Goal: Transaction & Acquisition: Obtain resource

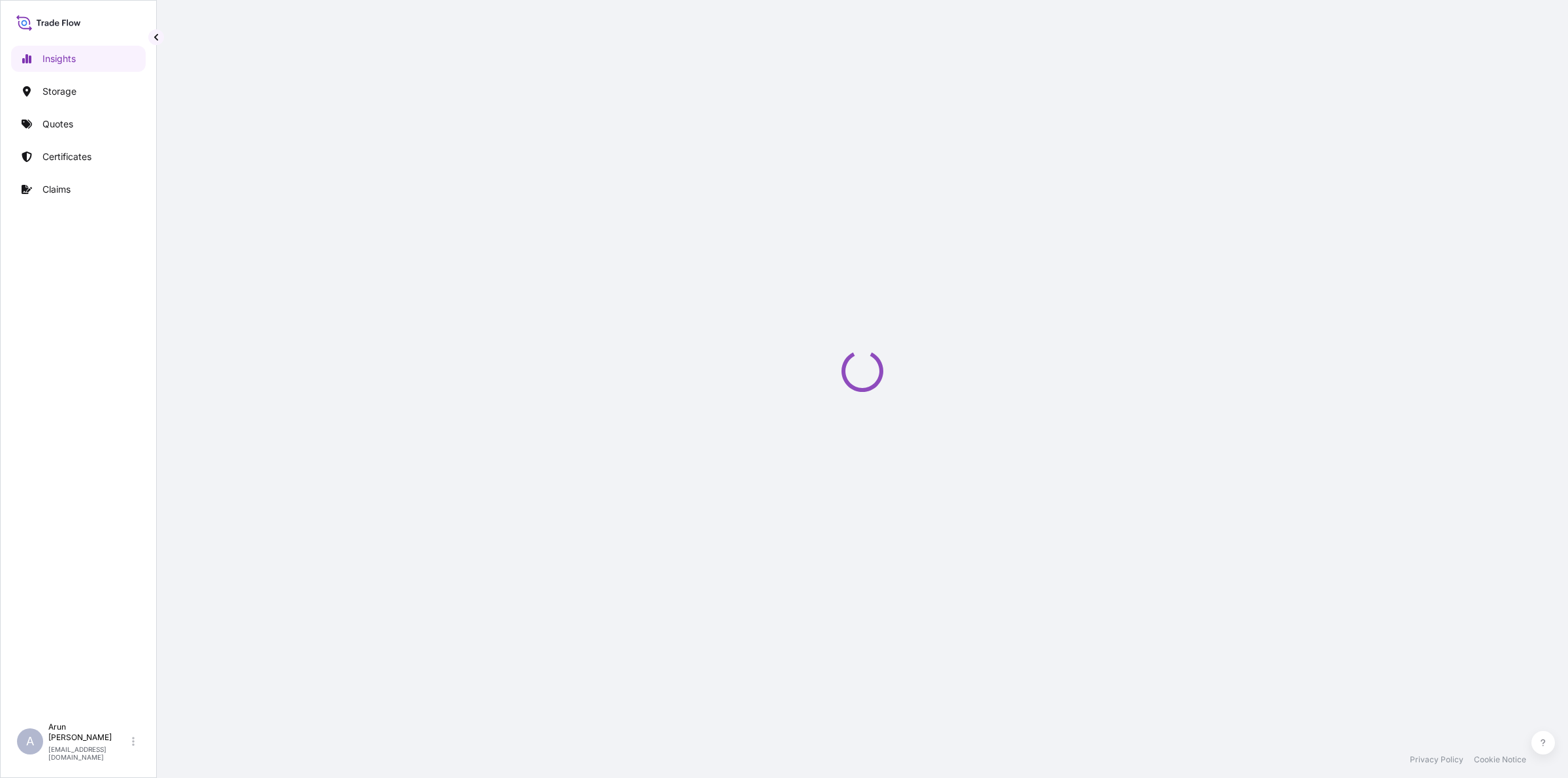
select select "2025"
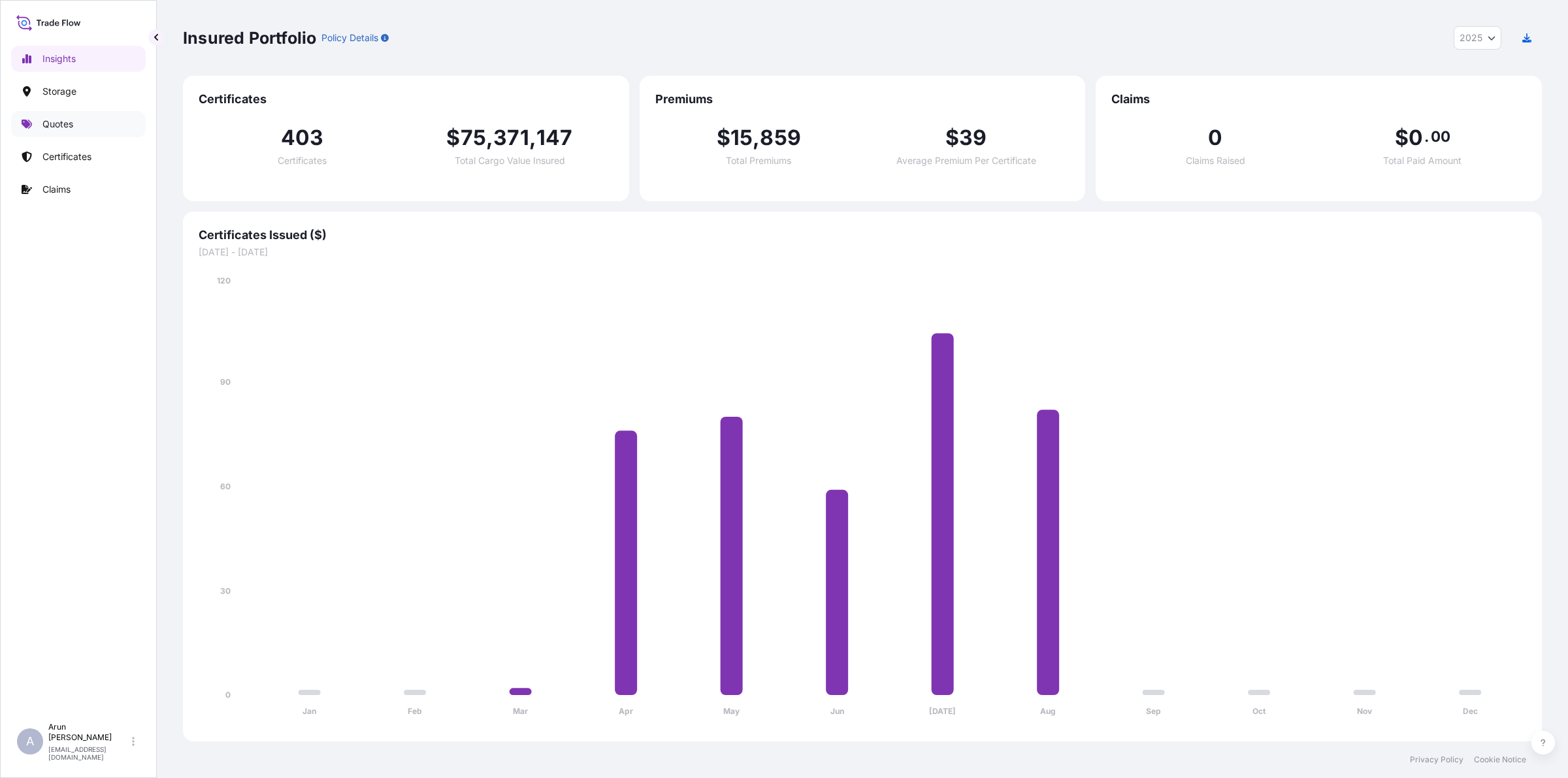
click at [69, 130] on p "Quotes" at bounding box center [58, 123] width 31 height 13
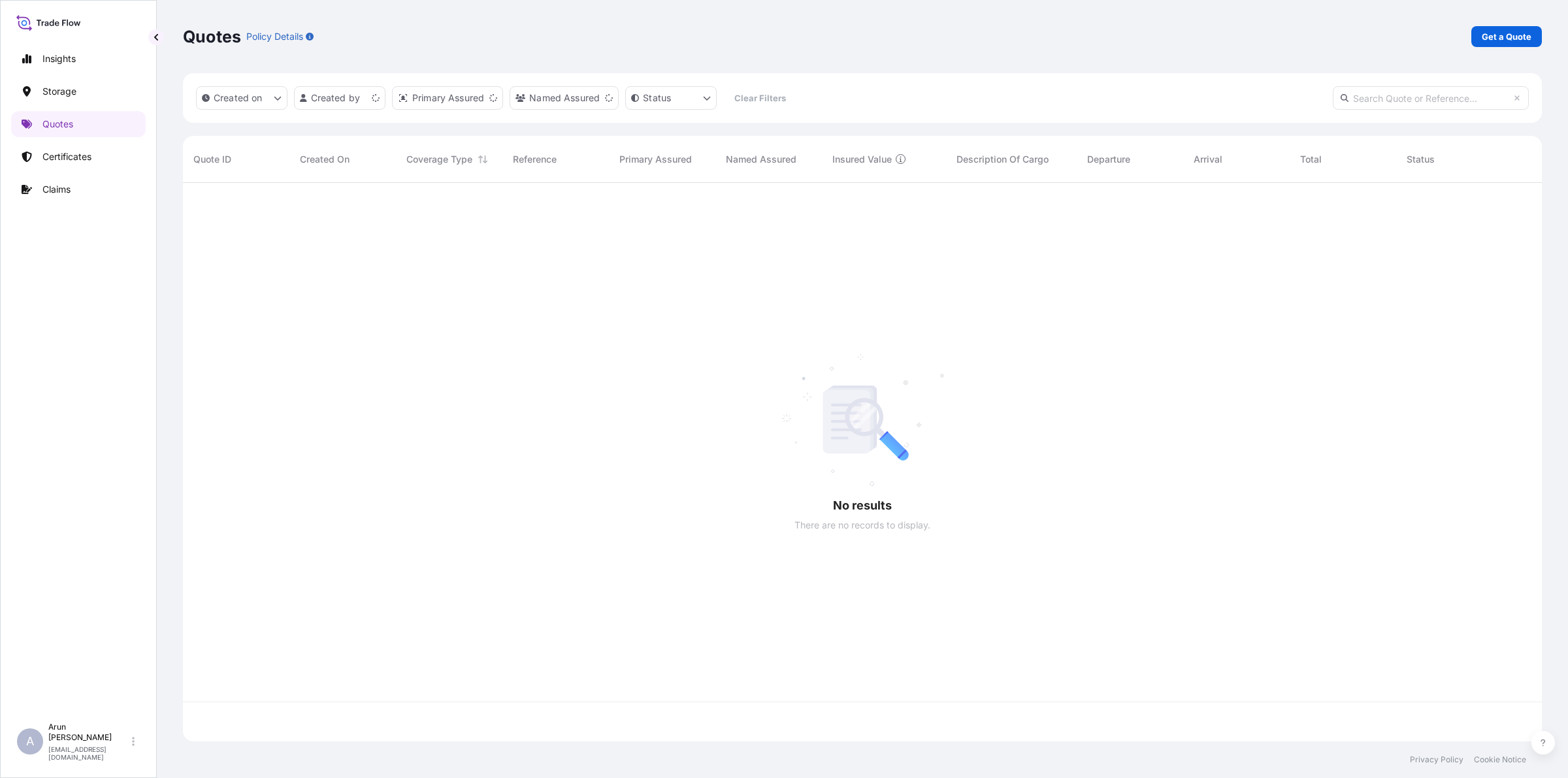
scroll to position [553, 1347]
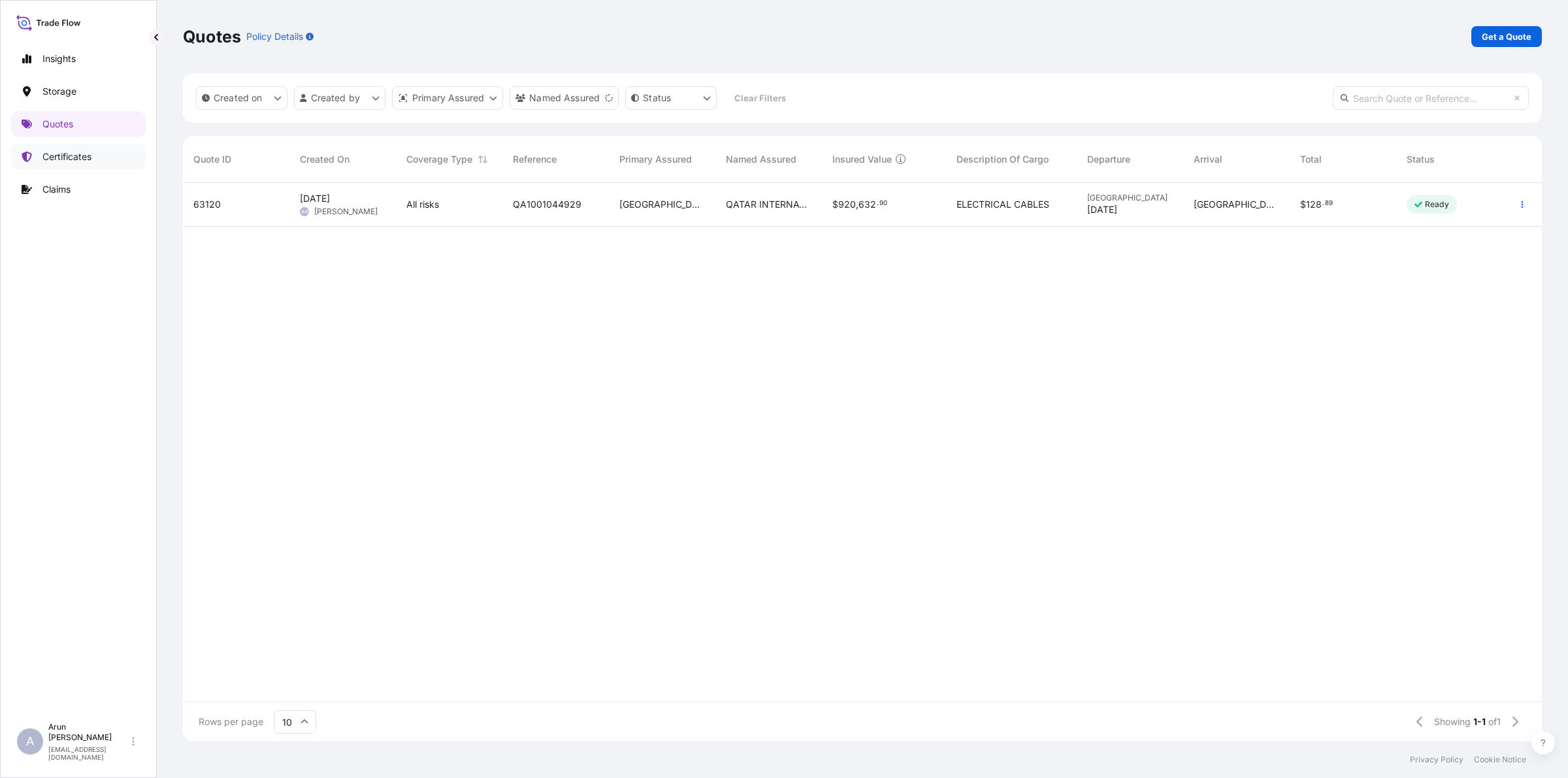
click at [62, 157] on p "Certificates" at bounding box center [67, 156] width 49 height 13
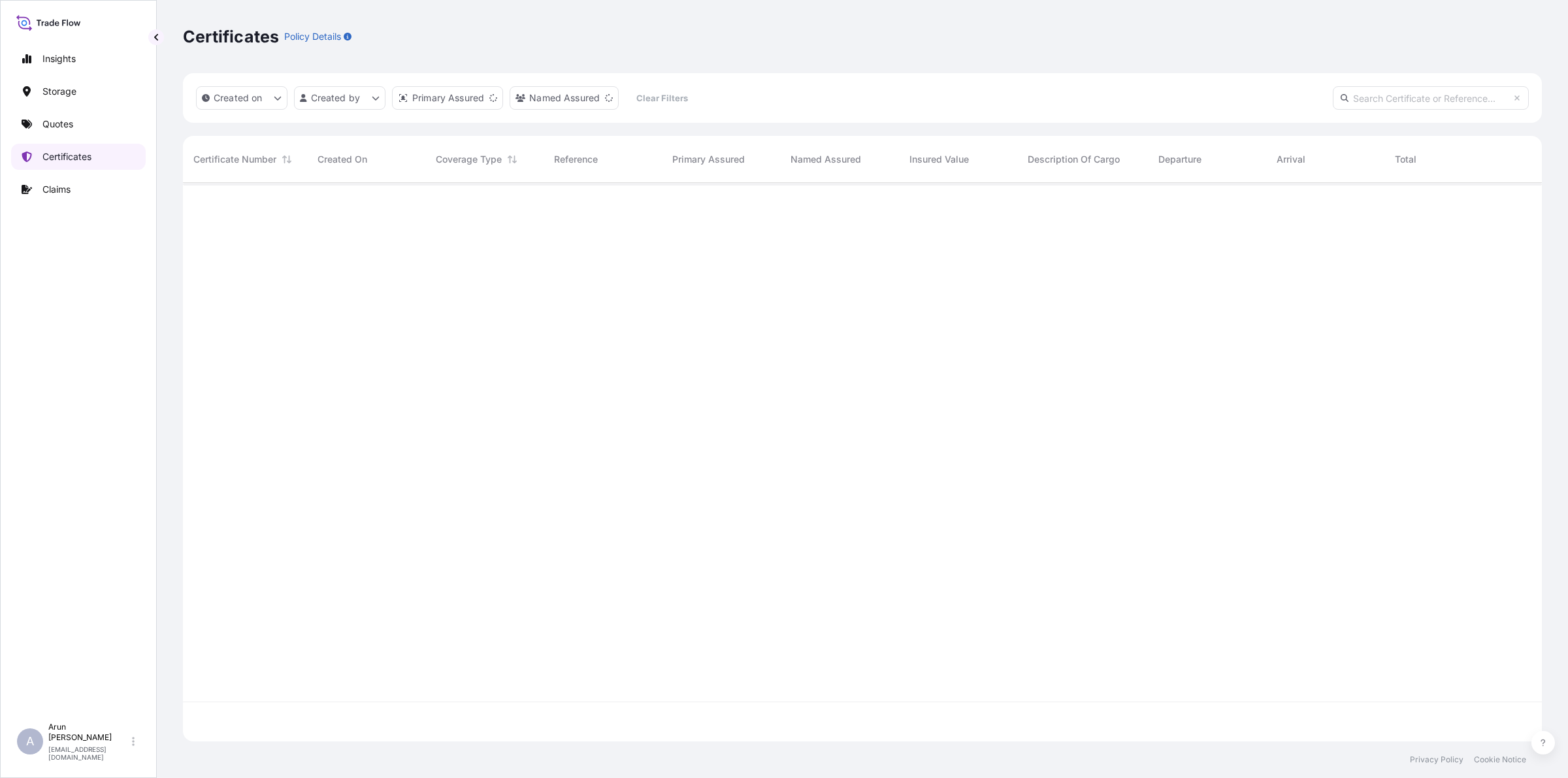
scroll to position [553, 1347]
click at [63, 125] on p "Quotes" at bounding box center [58, 123] width 31 height 13
click at [1523, 34] on p "Get a Quote" at bounding box center [1506, 36] width 49 height 13
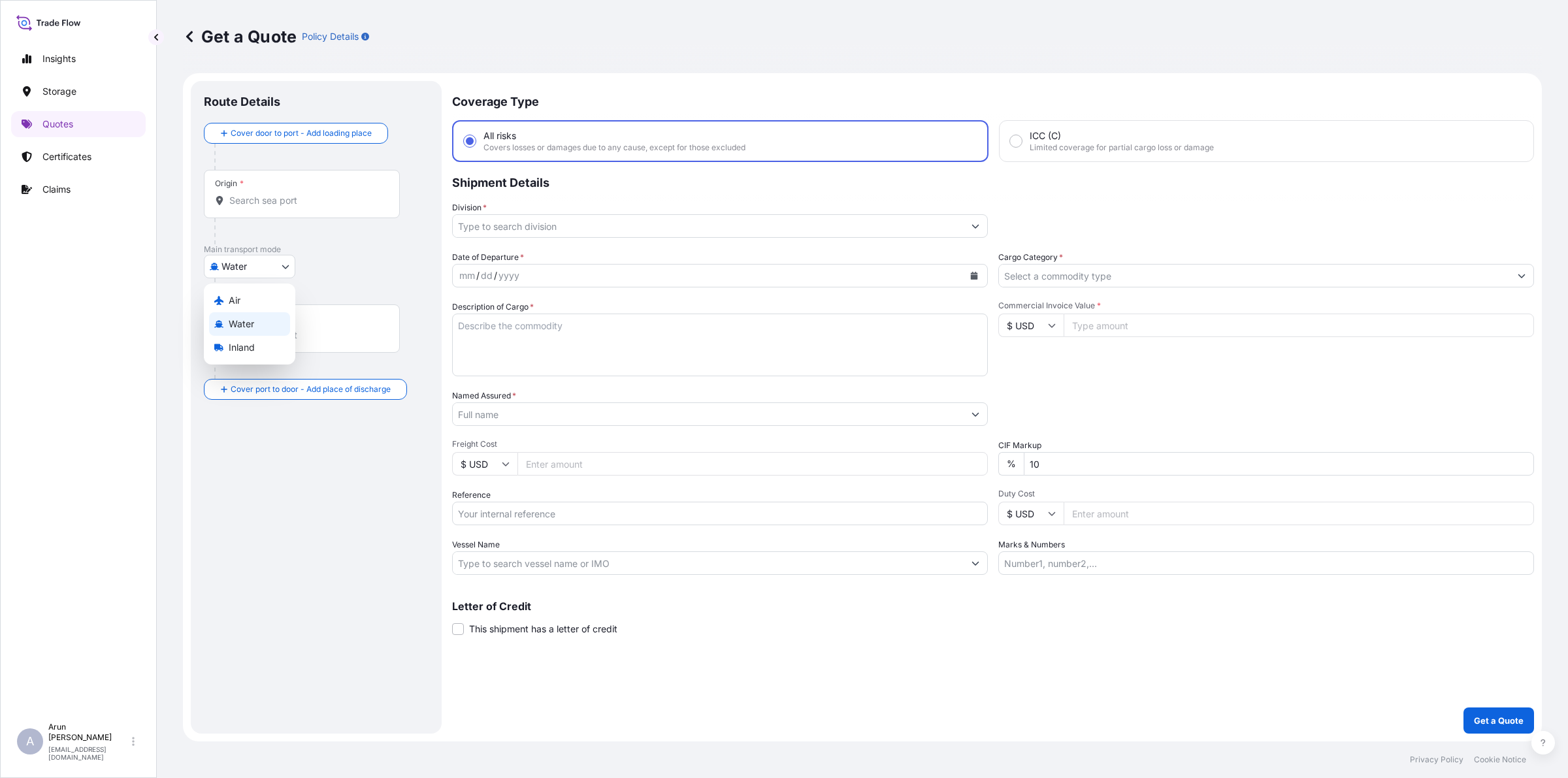
click at [280, 266] on body "Insights Storage Quotes Certificates Claims A [PERSON_NAME] [PERSON_NAME][EMAIL…" at bounding box center [784, 389] width 1568 height 778
click at [250, 354] on span "Inland" at bounding box center [241, 347] width 26 height 13
select select "Inland"
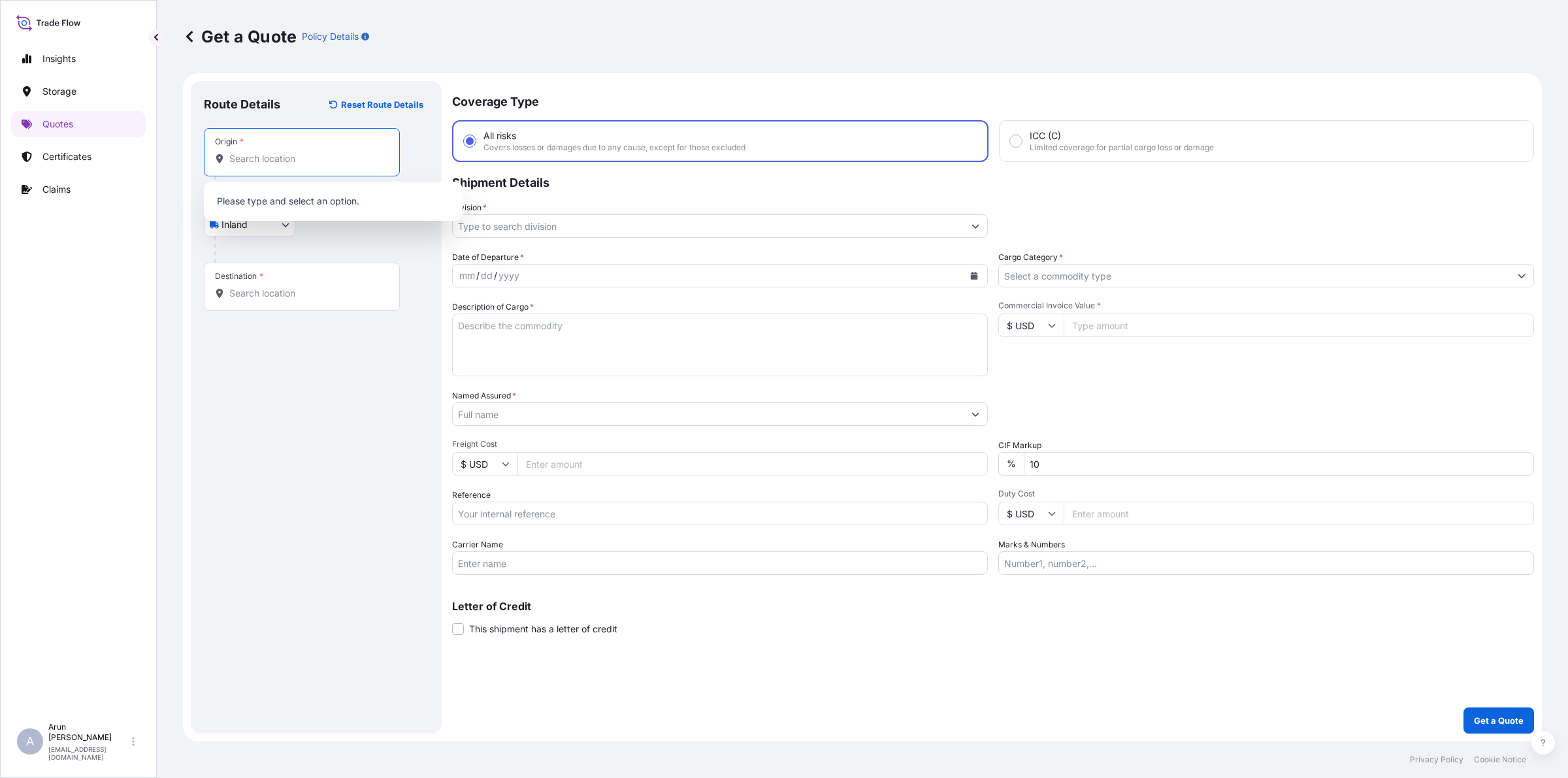
click at [283, 154] on input "Origin *" at bounding box center [306, 158] width 154 height 13
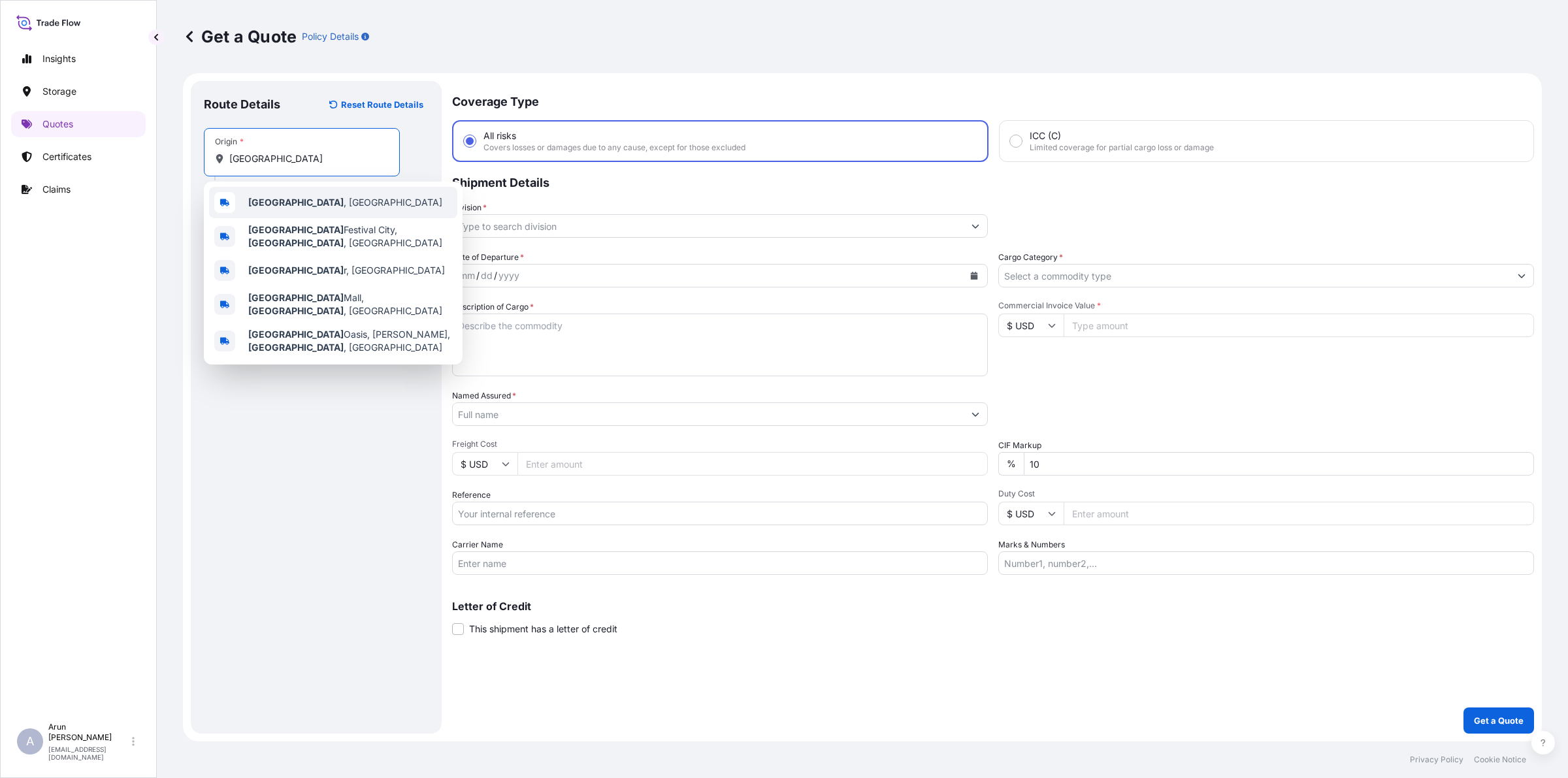
click at [276, 194] on div "[GEOGRAPHIC_DATA] , [GEOGRAPHIC_DATA]" at bounding box center [333, 202] width 248 height 31
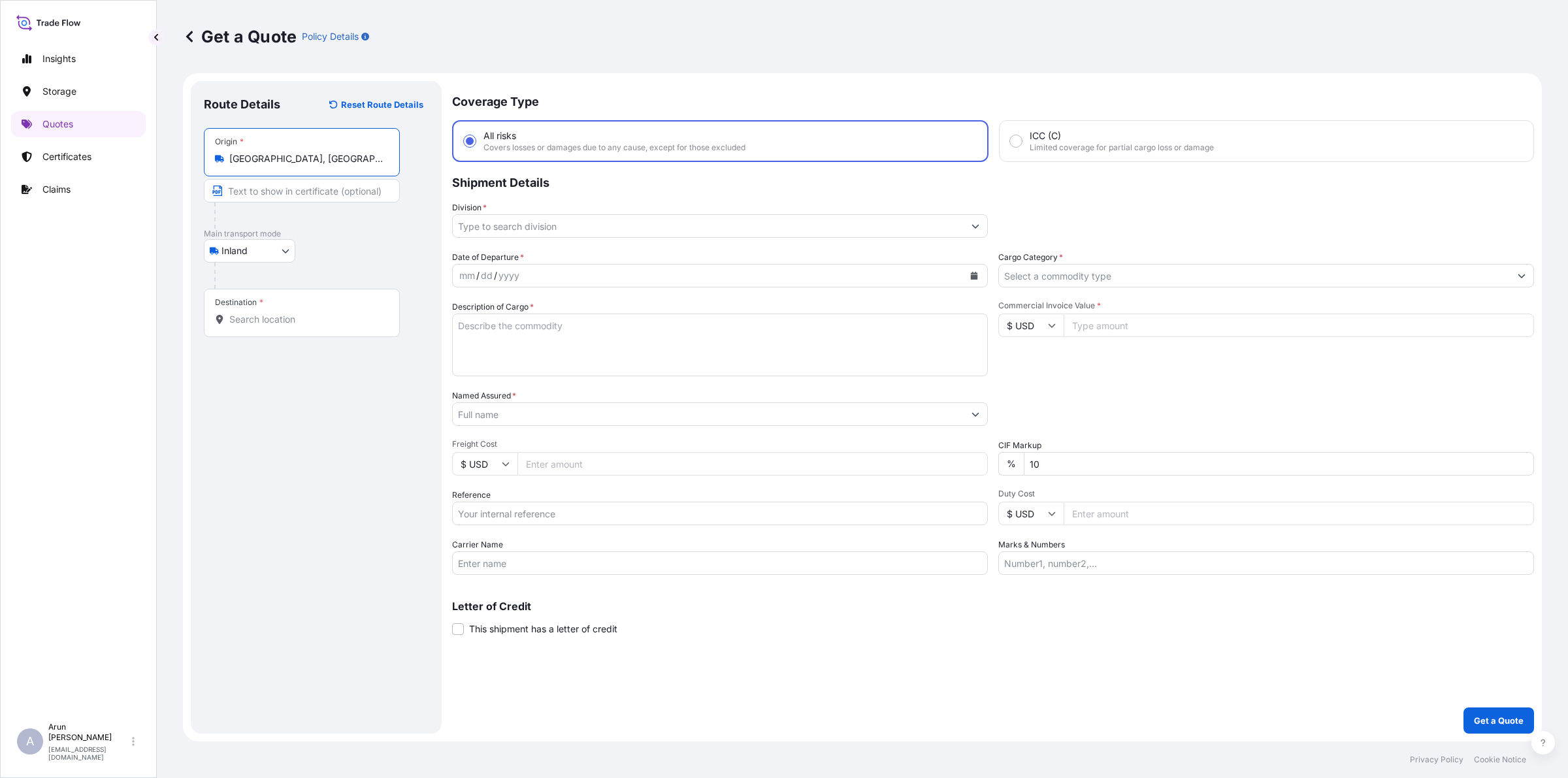
type input "[GEOGRAPHIC_DATA], [GEOGRAPHIC_DATA]"
click at [260, 191] on input "Text to appear on certificate" at bounding box center [301, 191] width 196 height 23
type input "QATAR NATIONAL PLASTIC FACTORY W.L.L, [GEOGRAPHIC_DATA], [GEOGRAPHIC_DATA]"
click at [384, 190] on input "QATAR NATIONAL PLASTIC FACTORY W.L.L, [GEOGRAPHIC_DATA], [GEOGRAPHIC_DATA]" at bounding box center [301, 191] width 196 height 23
click at [266, 308] on div "Destination *" at bounding box center [301, 313] width 196 height 48
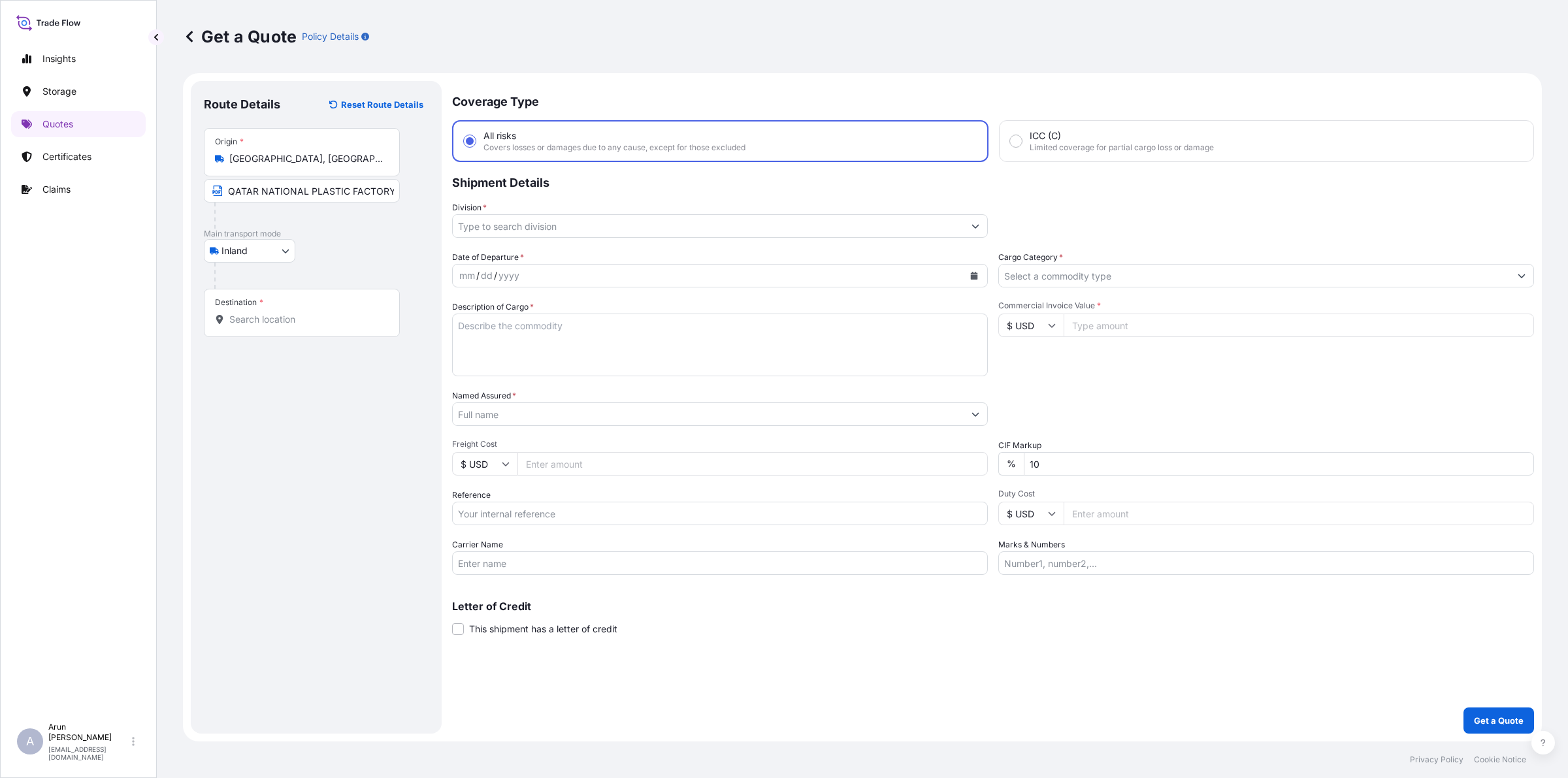
click at [266, 313] on input "Destination *" at bounding box center [306, 319] width 154 height 13
click at [275, 319] on input "Destination *" at bounding box center [306, 319] width 154 height 13
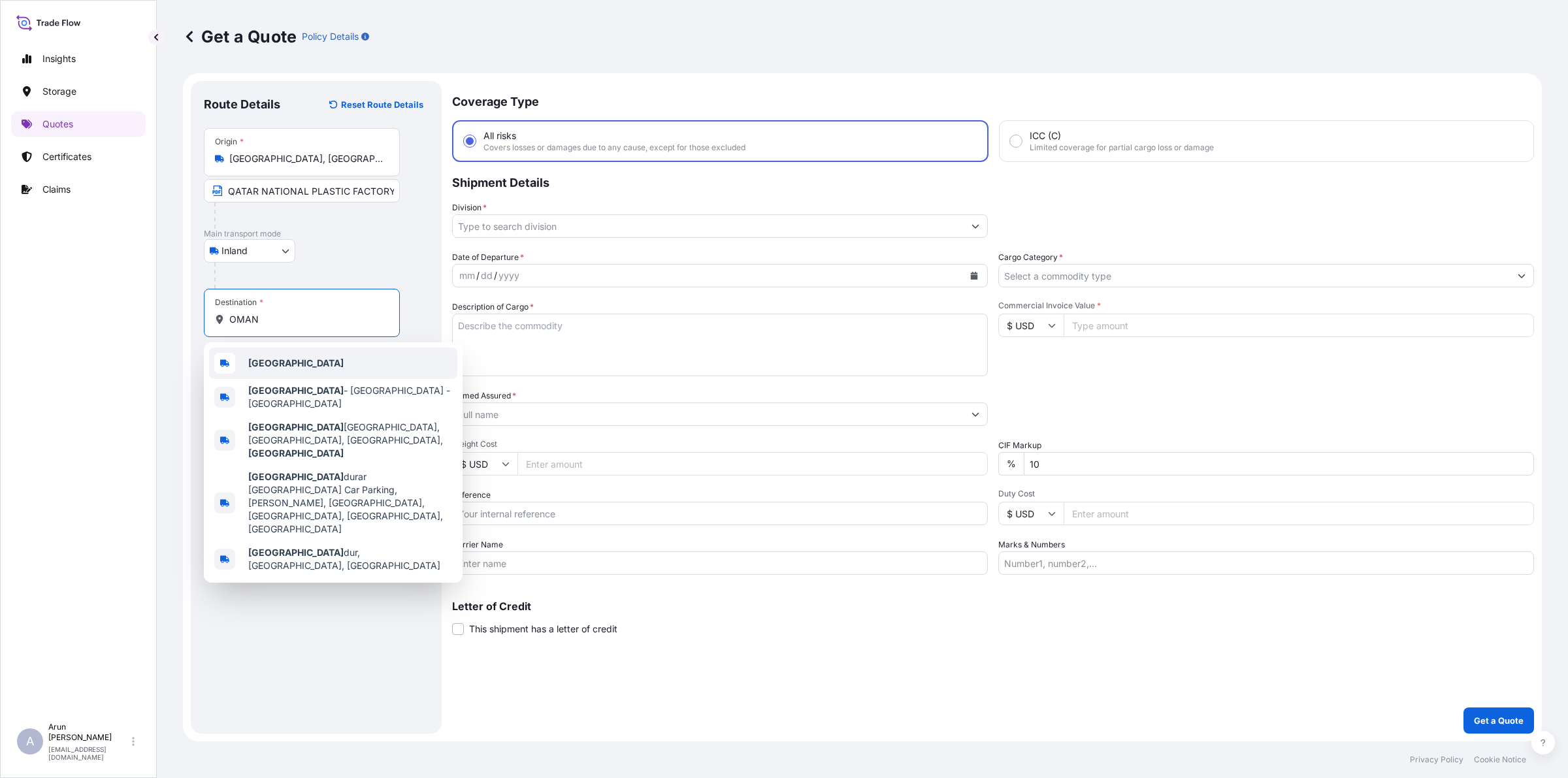
click at [257, 362] on b "[GEOGRAPHIC_DATA]" at bounding box center [296, 362] width 95 height 11
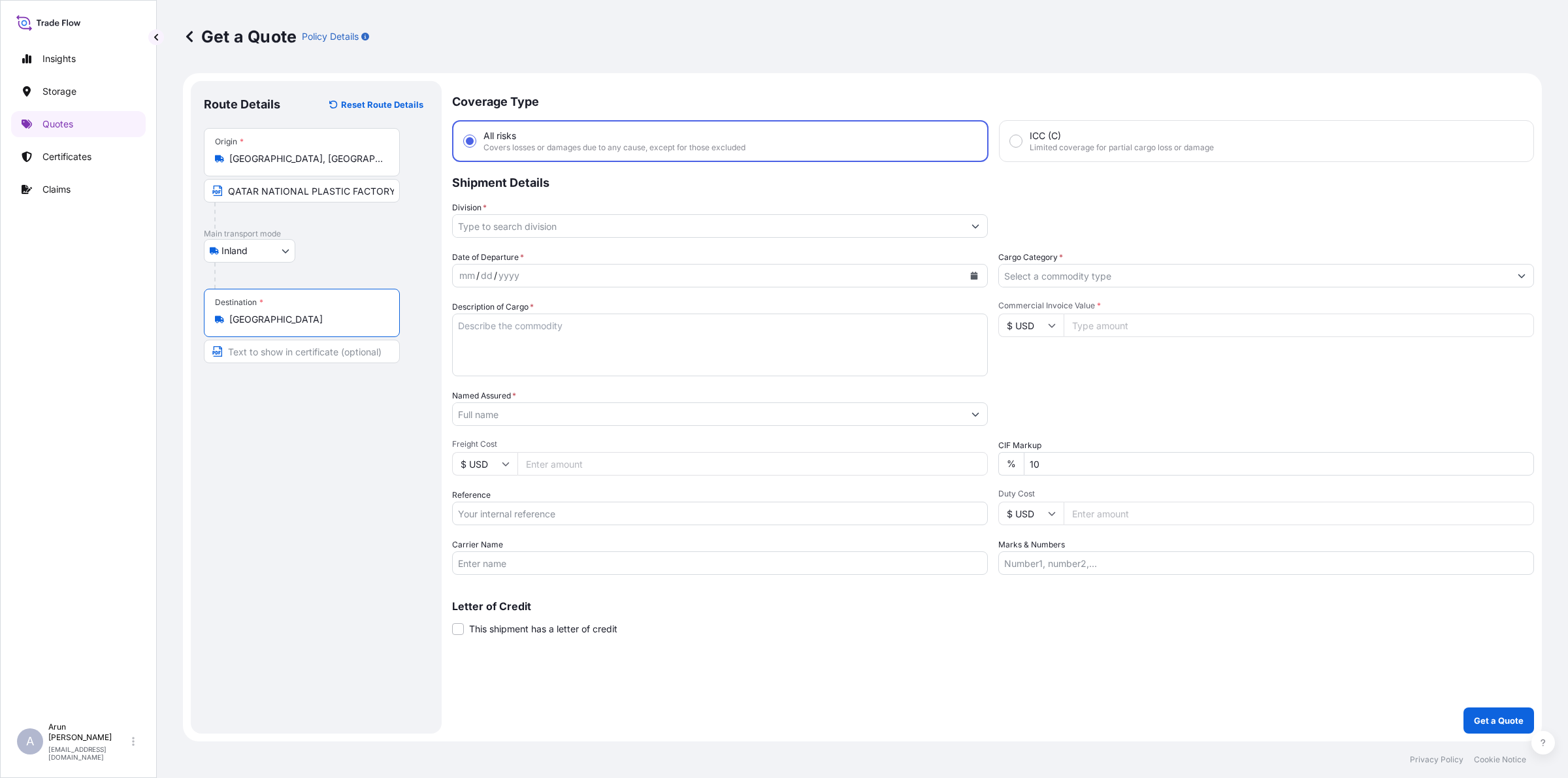
type input "[GEOGRAPHIC_DATA]"
click at [268, 351] on input "Text to appear on certificate" at bounding box center [301, 352] width 196 height 23
type input "AYOUN"
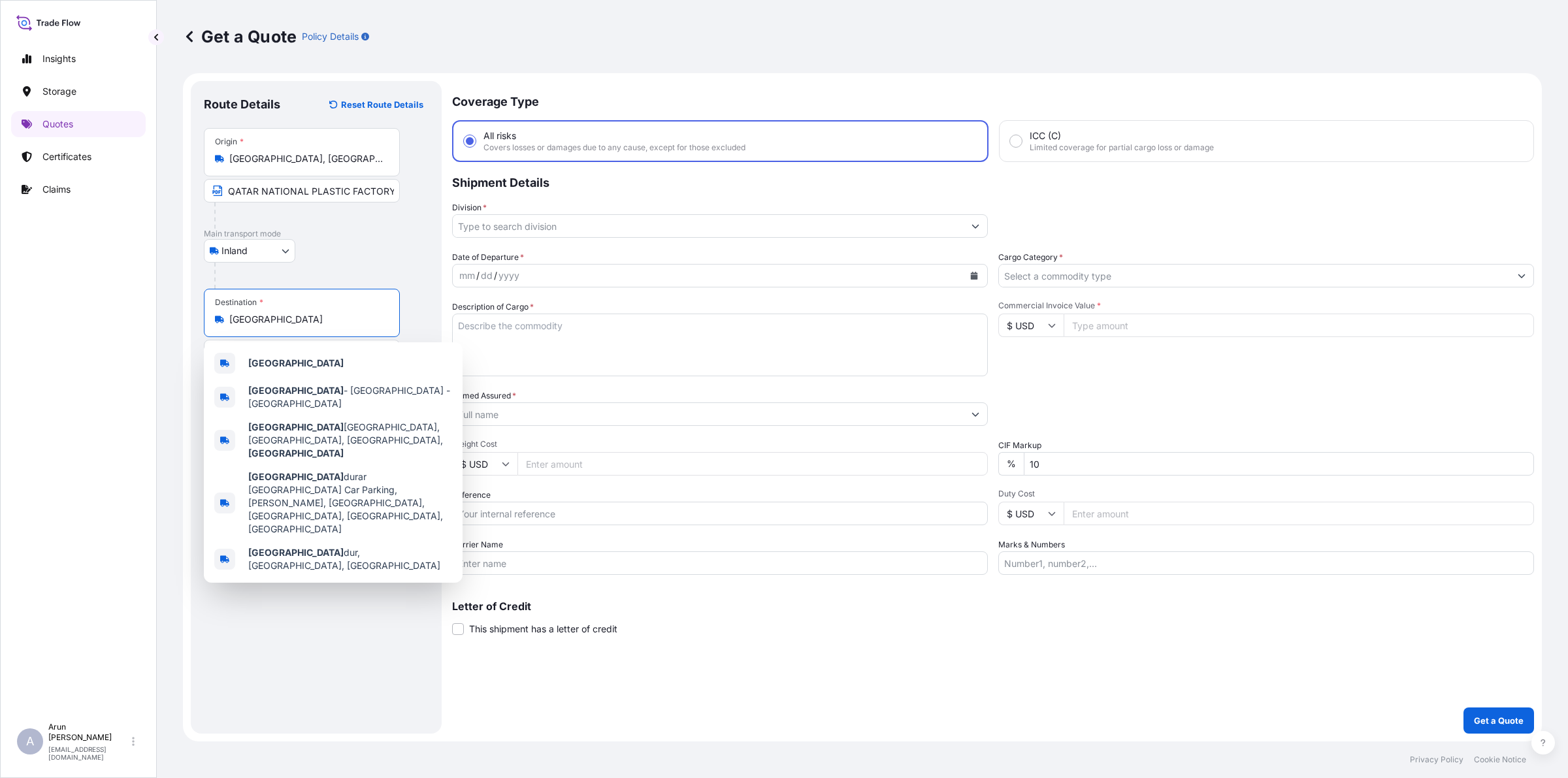
drag, startPoint x: 254, startPoint y: 322, endPoint x: 195, endPoint y: 314, distance: 59.5
click at [195, 314] on div "Route Details Reset Route Details Place of loading Road / [GEOGRAPHIC_DATA] / I…" at bounding box center [316, 408] width 251 height 653
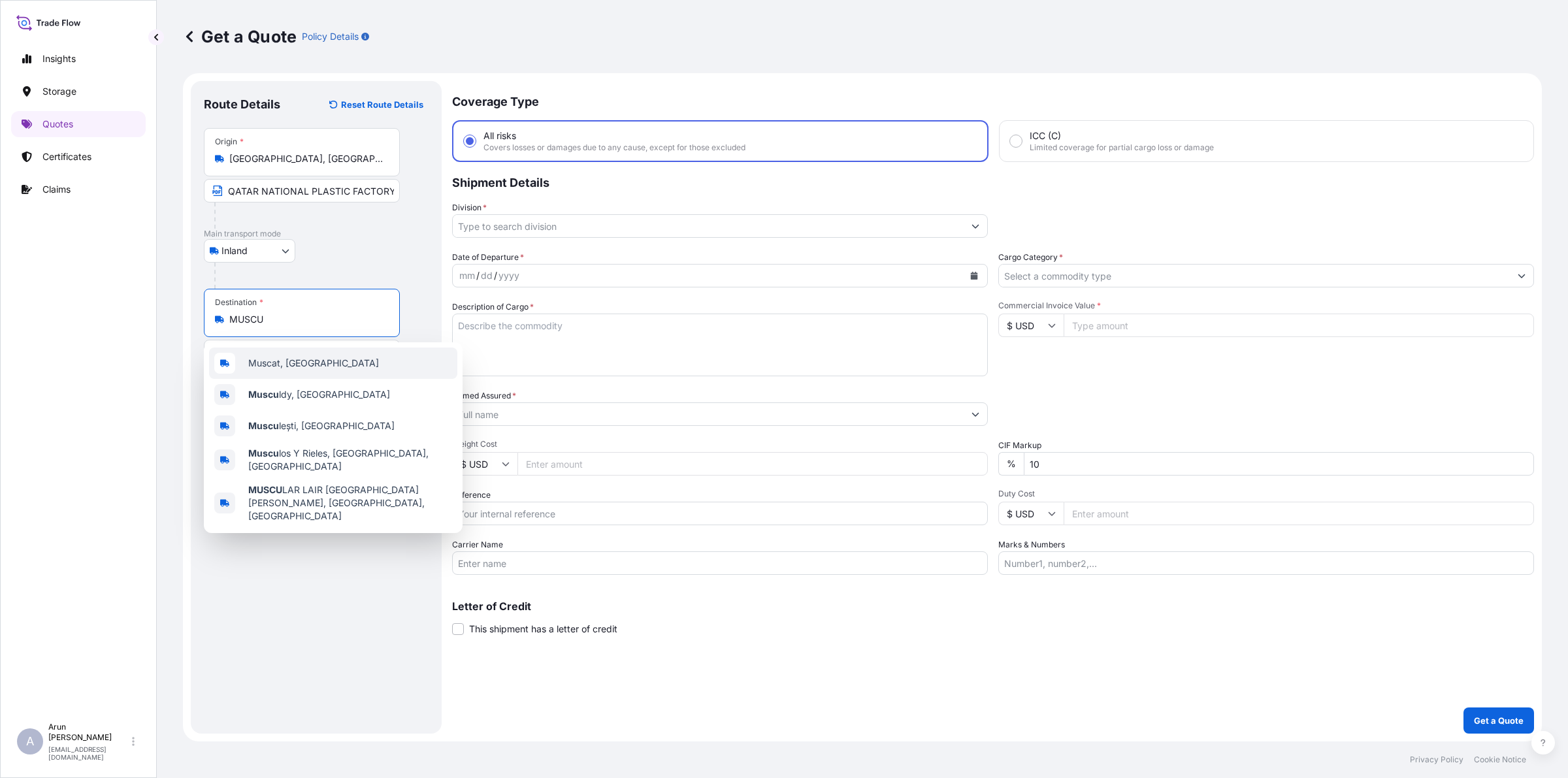
click at [268, 357] on span "Muscat, [GEOGRAPHIC_DATA]" at bounding box center [313, 362] width 131 height 13
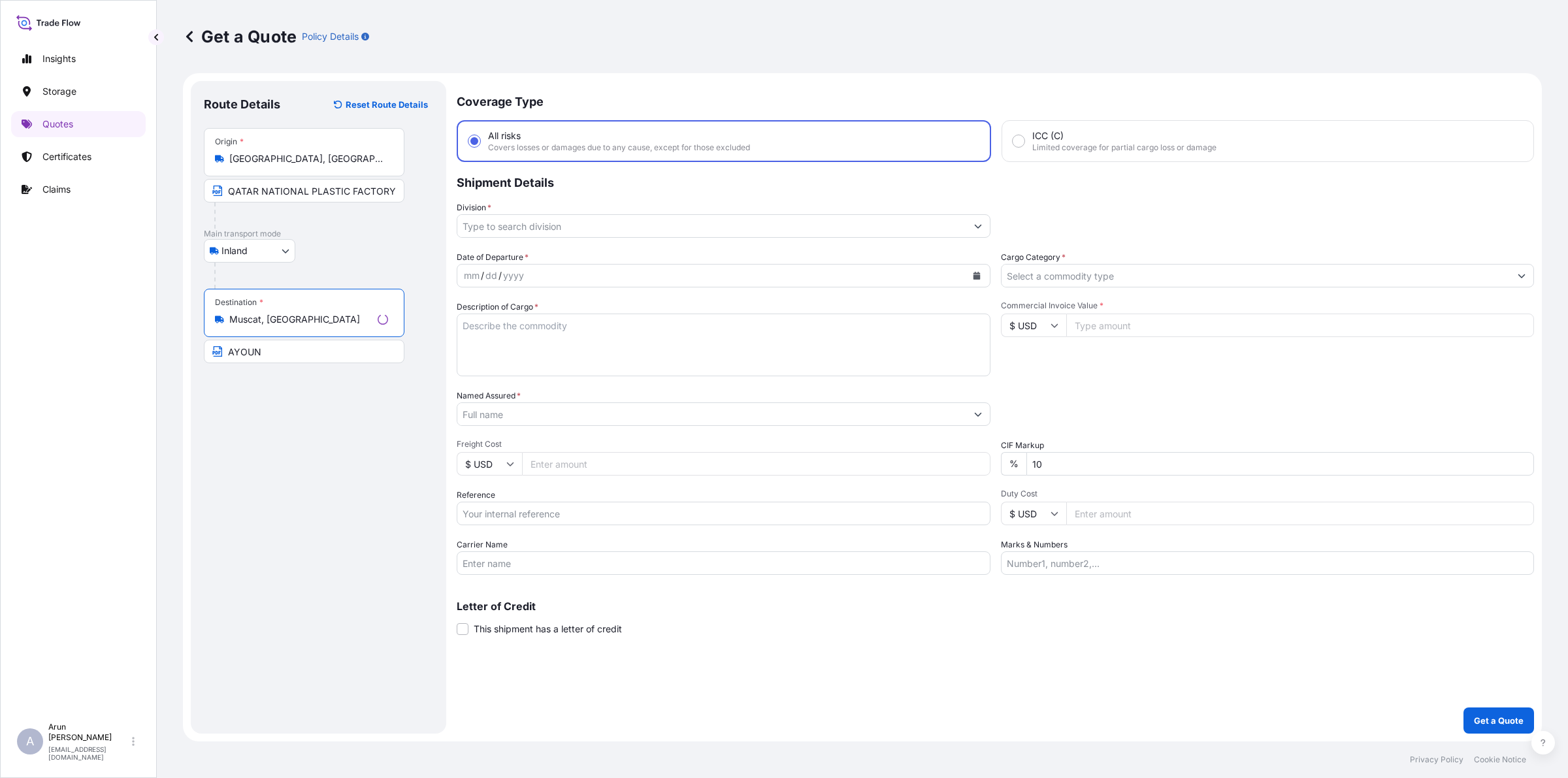
type input "Muscat, [GEOGRAPHIC_DATA]"
click at [284, 358] on input "AYOUN" at bounding box center [301, 352] width 196 height 23
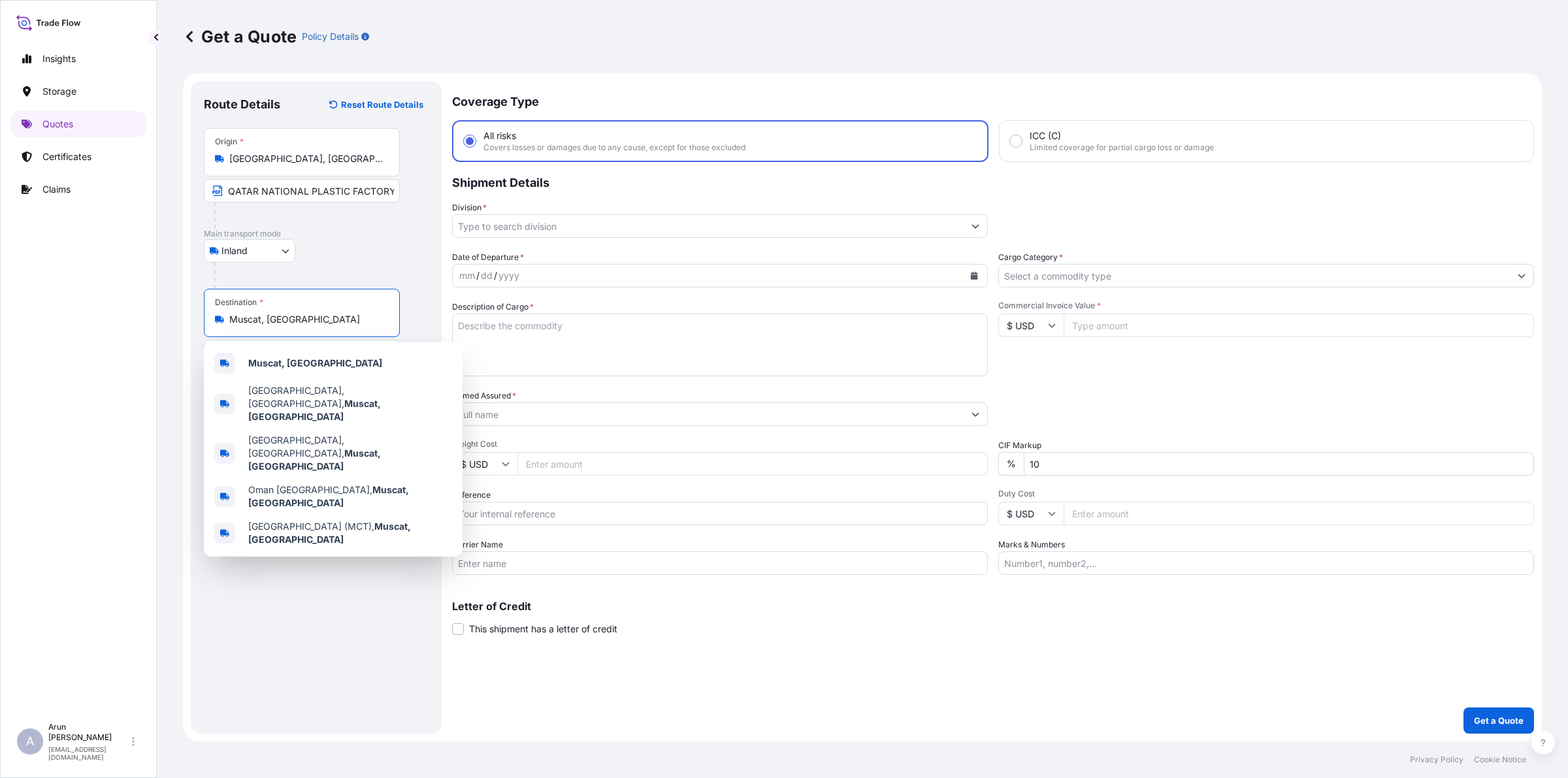
drag, startPoint x: 231, startPoint y: 319, endPoint x: 296, endPoint y: 330, distance: 65.9
click at [296, 330] on div "Destination * [GEOGRAPHIC_DATA], [GEOGRAPHIC_DATA]" at bounding box center [301, 313] width 196 height 48
click at [285, 359] on b "Muscat, [GEOGRAPHIC_DATA]" at bounding box center [315, 362] width 134 height 11
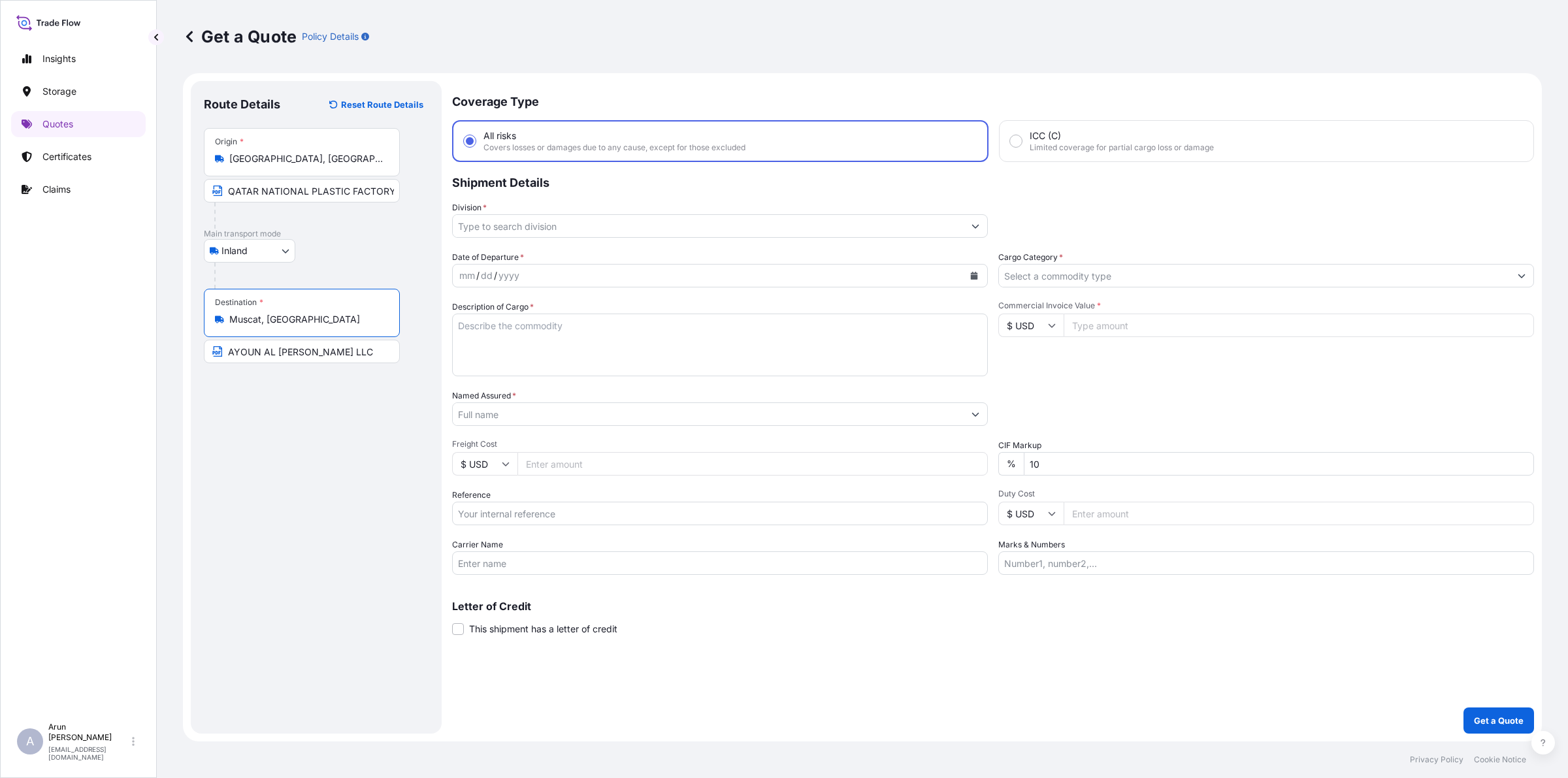
click at [354, 358] on input "AYOUN AL [PERSON_NAME] LLC" at bounding box center [301, 352] width 196 height 23
paste input "Muscat, [GEOGRAPHIC_DATA]"
click at [350, 354] on input "AYOUN AL [PERSON_NAME] LLC,[GEOGRAPHIC_DATA], [GEOGRAPHIC_DATA]" at bounding box center [301, 352] width 196 height 23
click at [331, 350] on input "AYOUN AL [PERSON_NAME] LLC,[GEOGRAPHIC_DATA], [GEOGRAPHIC_DATA]" at bounding box center [301, 352] width 196 height 23
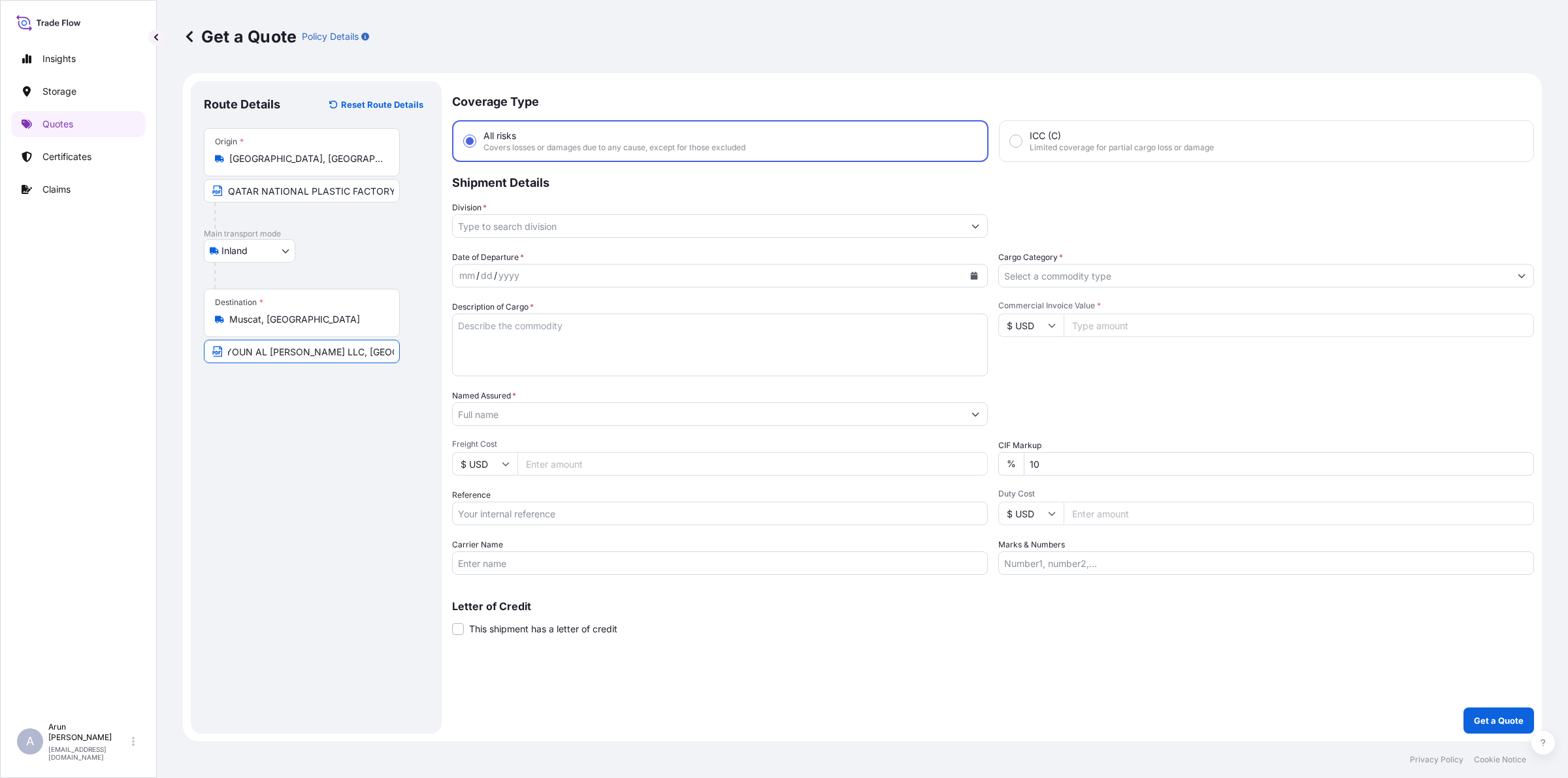
type input "AYOUN AL [PERSON_NAME] LLC, [GEOGRAPHIC_DATA], [GEOGRAPHIC_DATA]"
click at [566, 229] on input "Division *" at bounding box center [707, 226] width 511 height 23
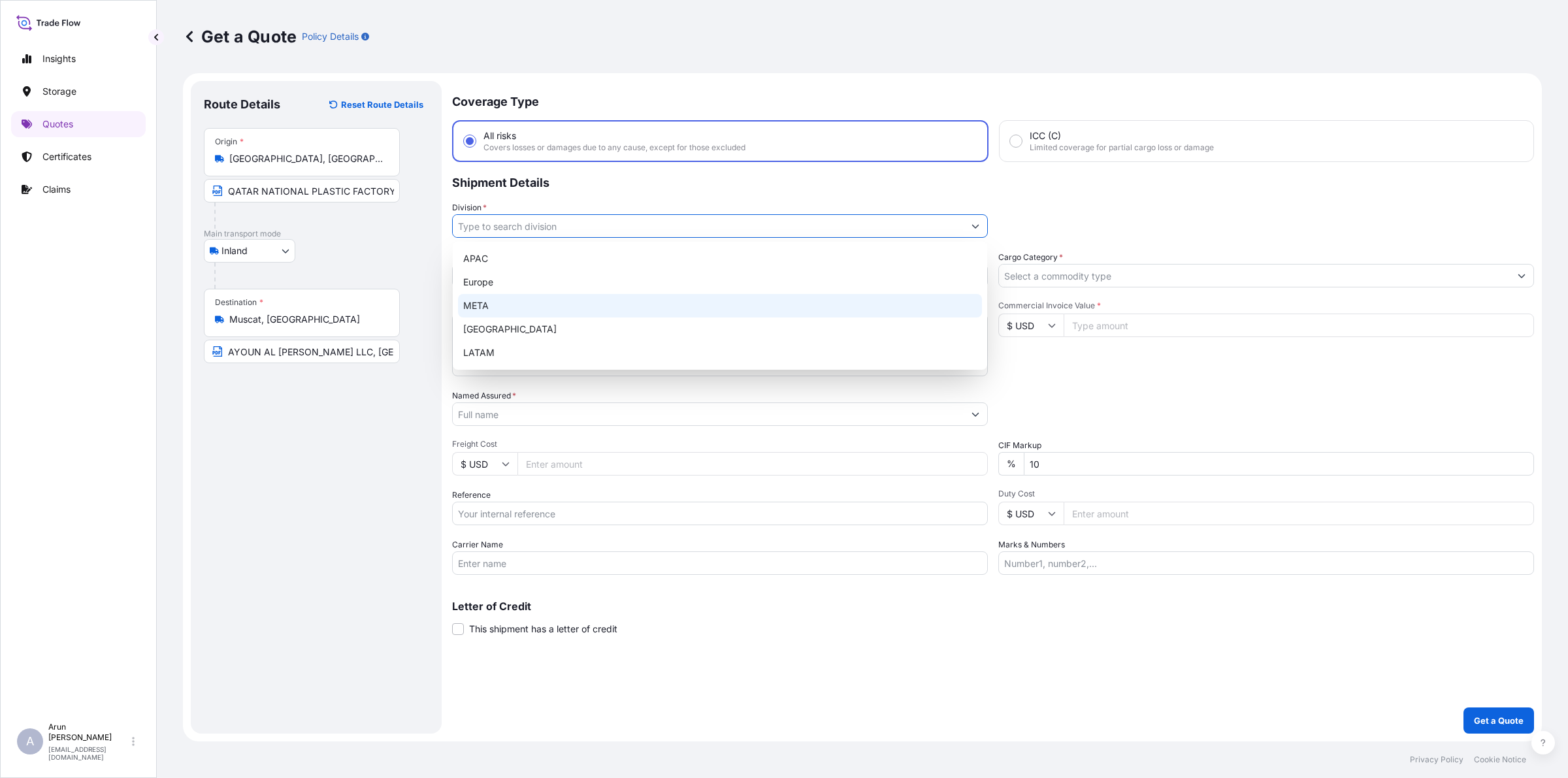
click at [491, 296] on div "META" at bounding box center [720, 305] width 524 height 23
type input "META"
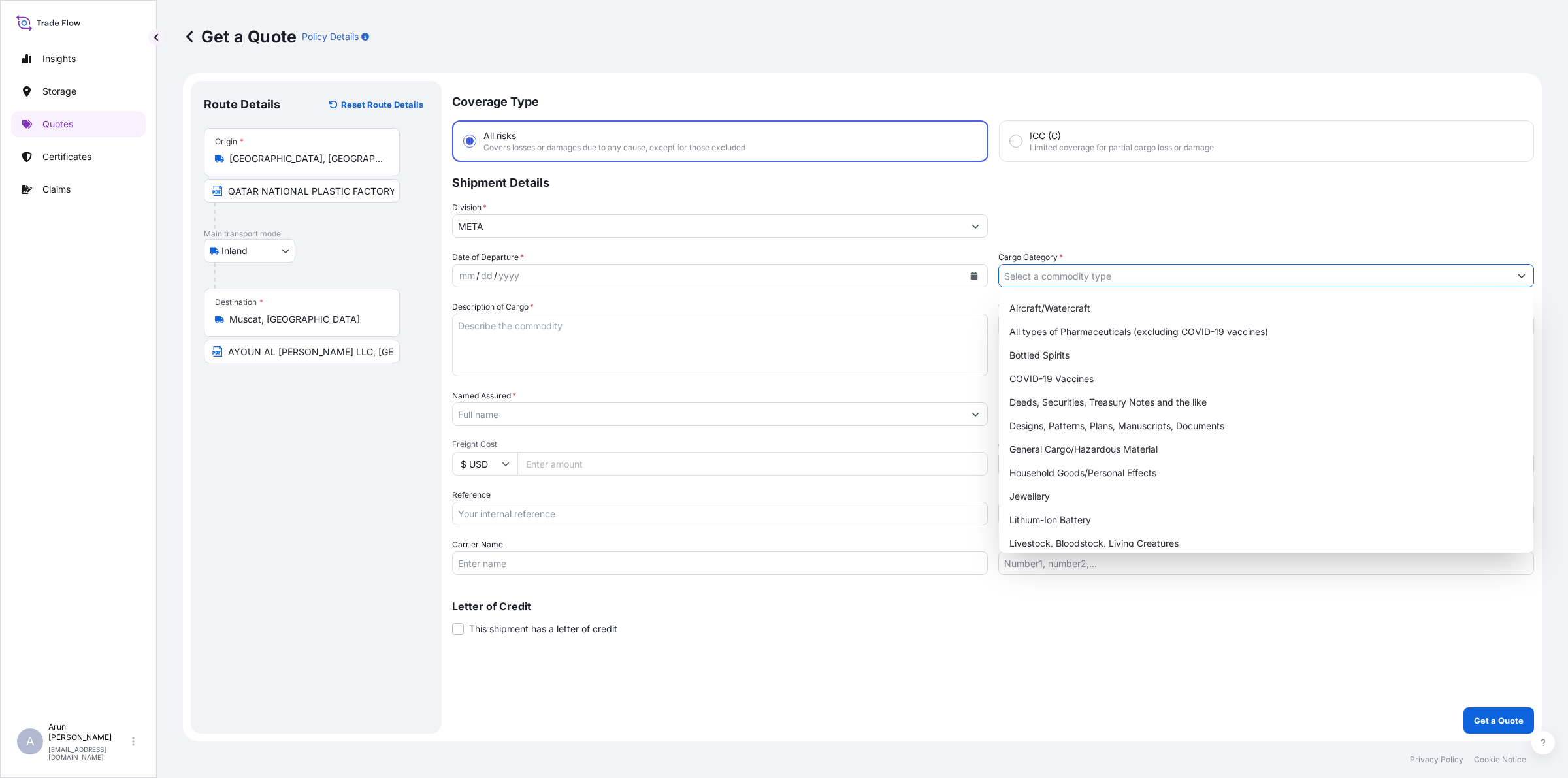
click at [1167, 278] on input "Cargo Category *" at bounding box center [1254, 275] width 511 height 23
click at [1058, 443] on div "General Cargo/Hazardous Material" at bounding box center [1266, 450] width 524 height 23
type input "General Cargo/Hazardous Material"
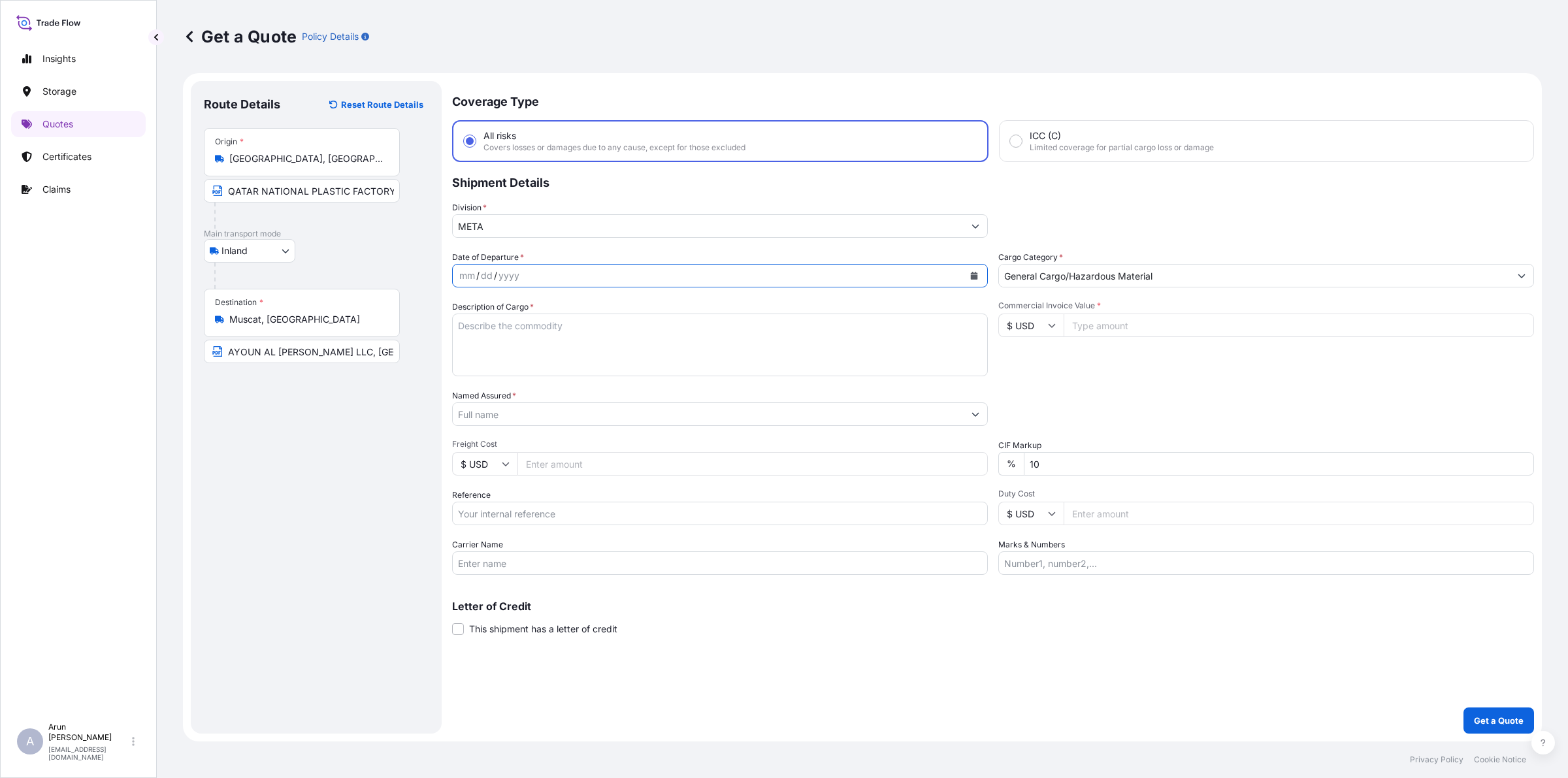
click at [979, 271] on button "Calendar" at bounding box center [975, 276] width 21 height 21
click at [477, 481] on div "31" at bounding box center [475, 484] width 23 height 23
click at [514, 330] on textarea "Description of Cargo *" at bounding box center [720, 345] width 536 height 63
type textarea "LDPE PLAIN SHEET"
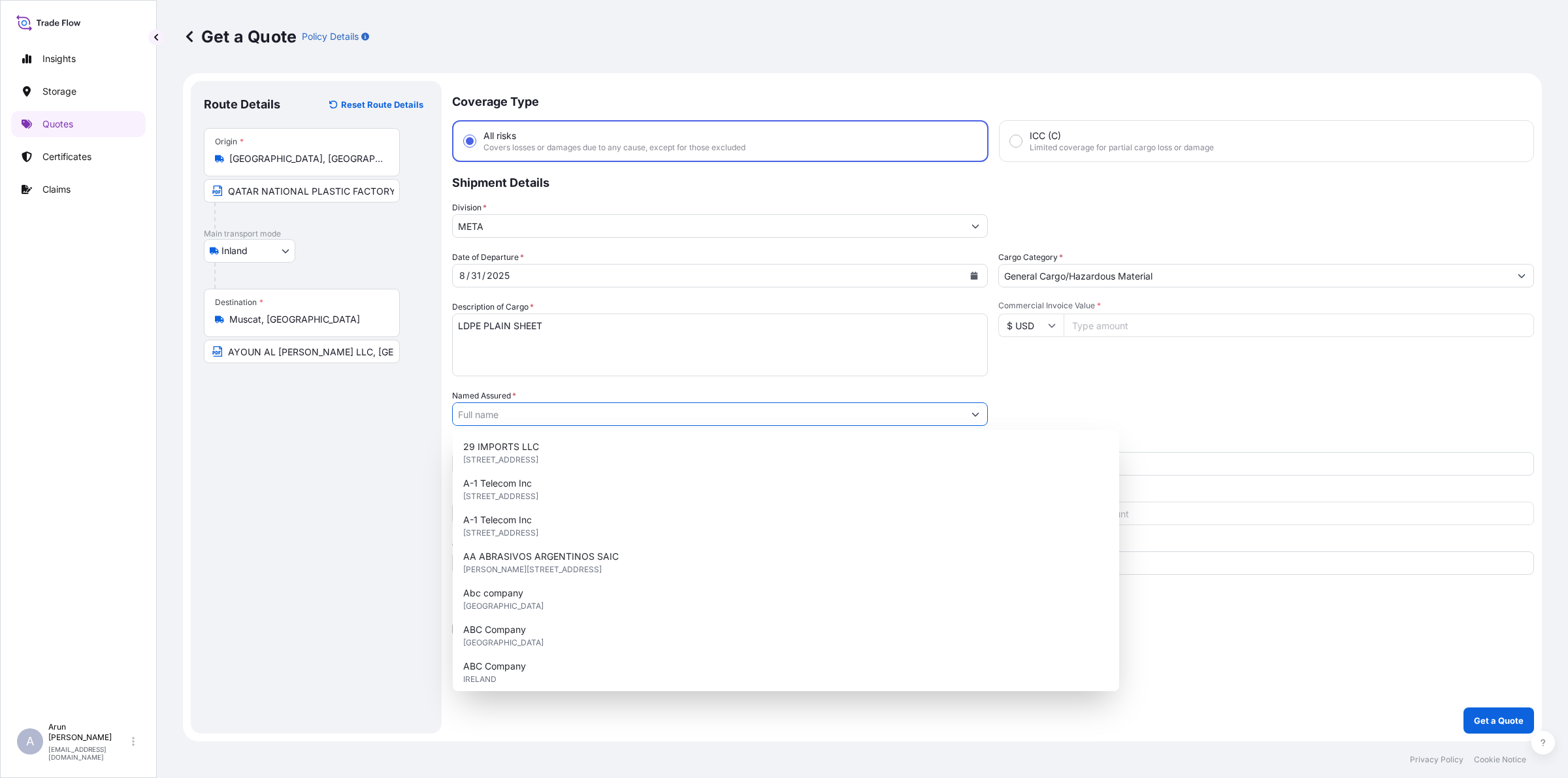
click at [517, 419] on input "Named Assured *" at bounding box center [707, 414] width 511 height 23
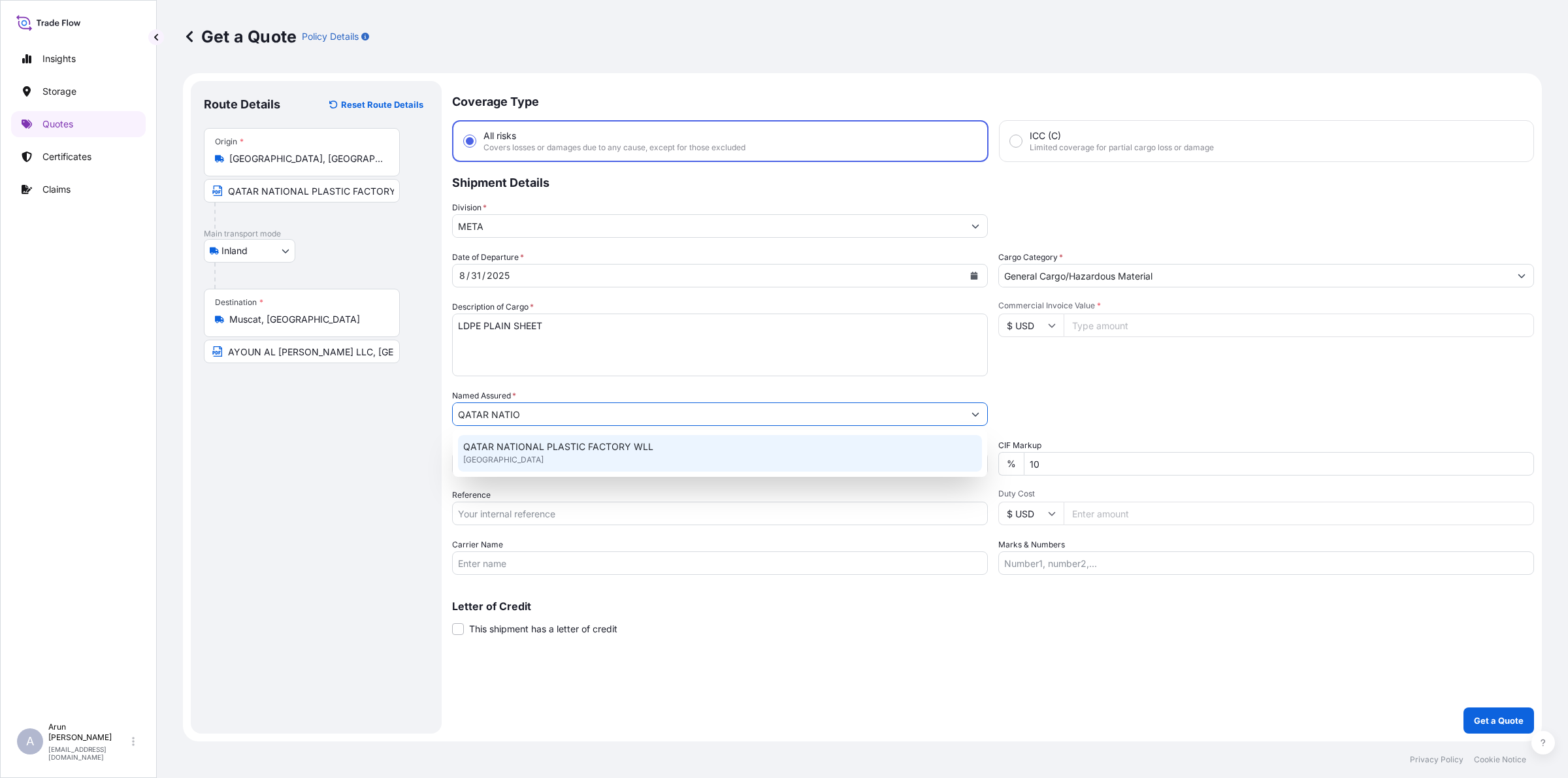
click at [519, 441] on span "QATAR NATIONAL PLASTIC FACTORY WLL" at bounding box center [558, 447] width 190 height 13
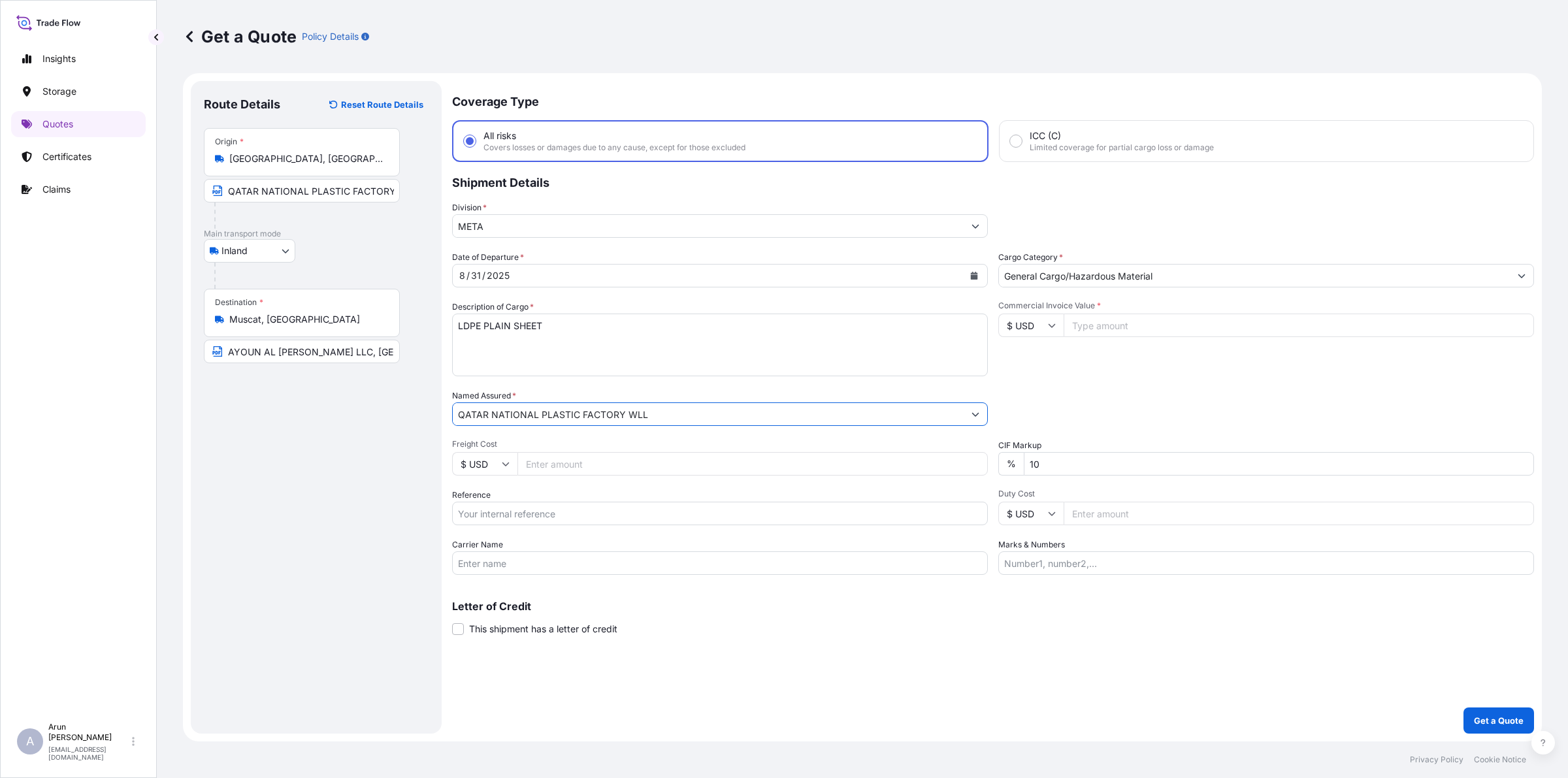
type input "QATAR NATIONAL PLASTIC FACTORY WLL"
click at [577, 468] on input "Freight Cost" at bounding box center [753, 464] width 471 height 23
type input "2400"
click at [505, 460] on icon at bounding box center [506, 464] width 8 height 8
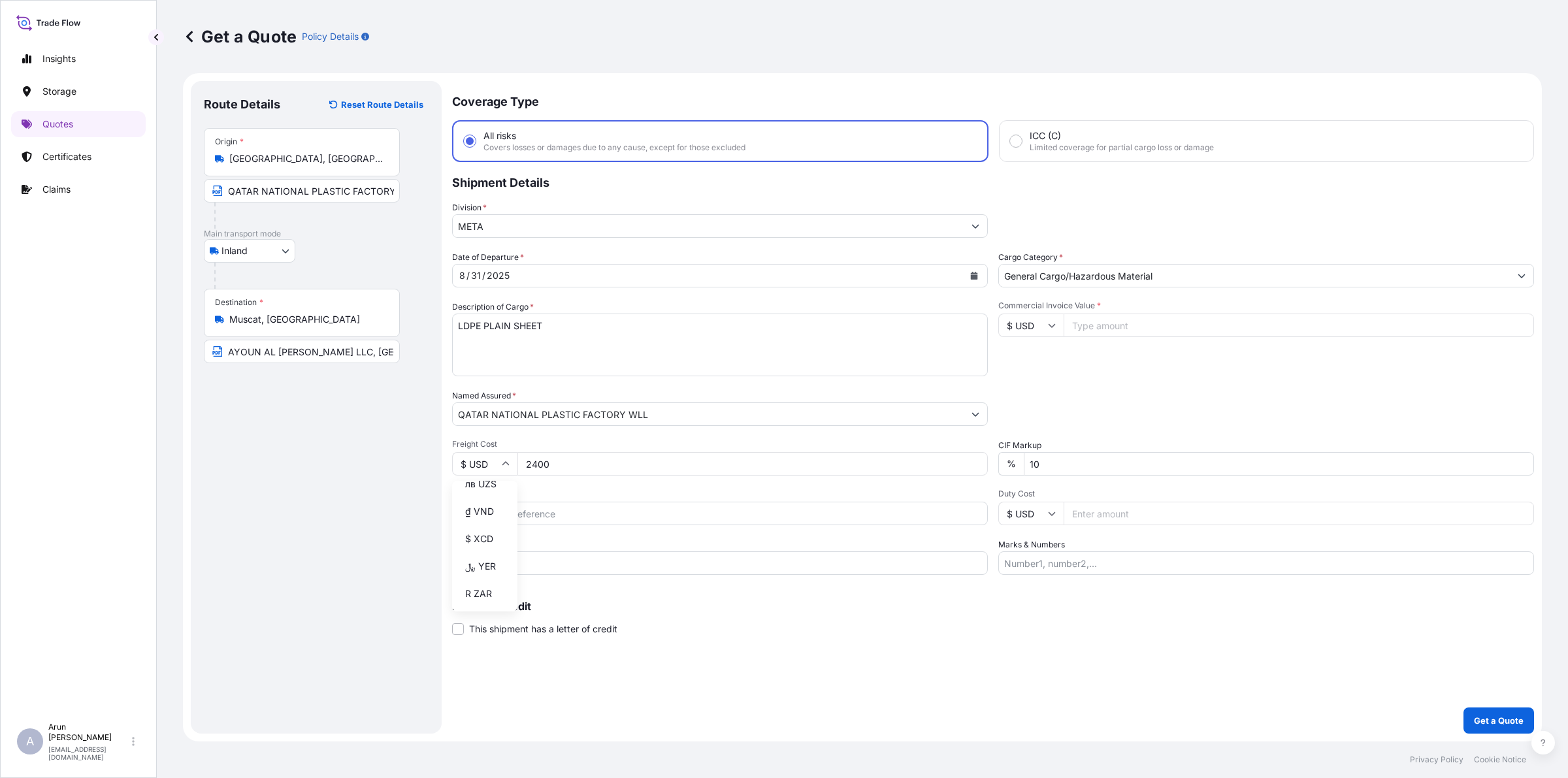
click at [490, 59] on div "﷼ QAR" at bounding box center [485, 47] width 55 height 25
type input "﷼ QAR"
click at [528, 513] on input "Reference" at bounding box center [720, 513] width 536 height 23
type input "386"
click at [502, 564] on input "Carrier Name" at bounding box center [720, 563] width 536 height 23
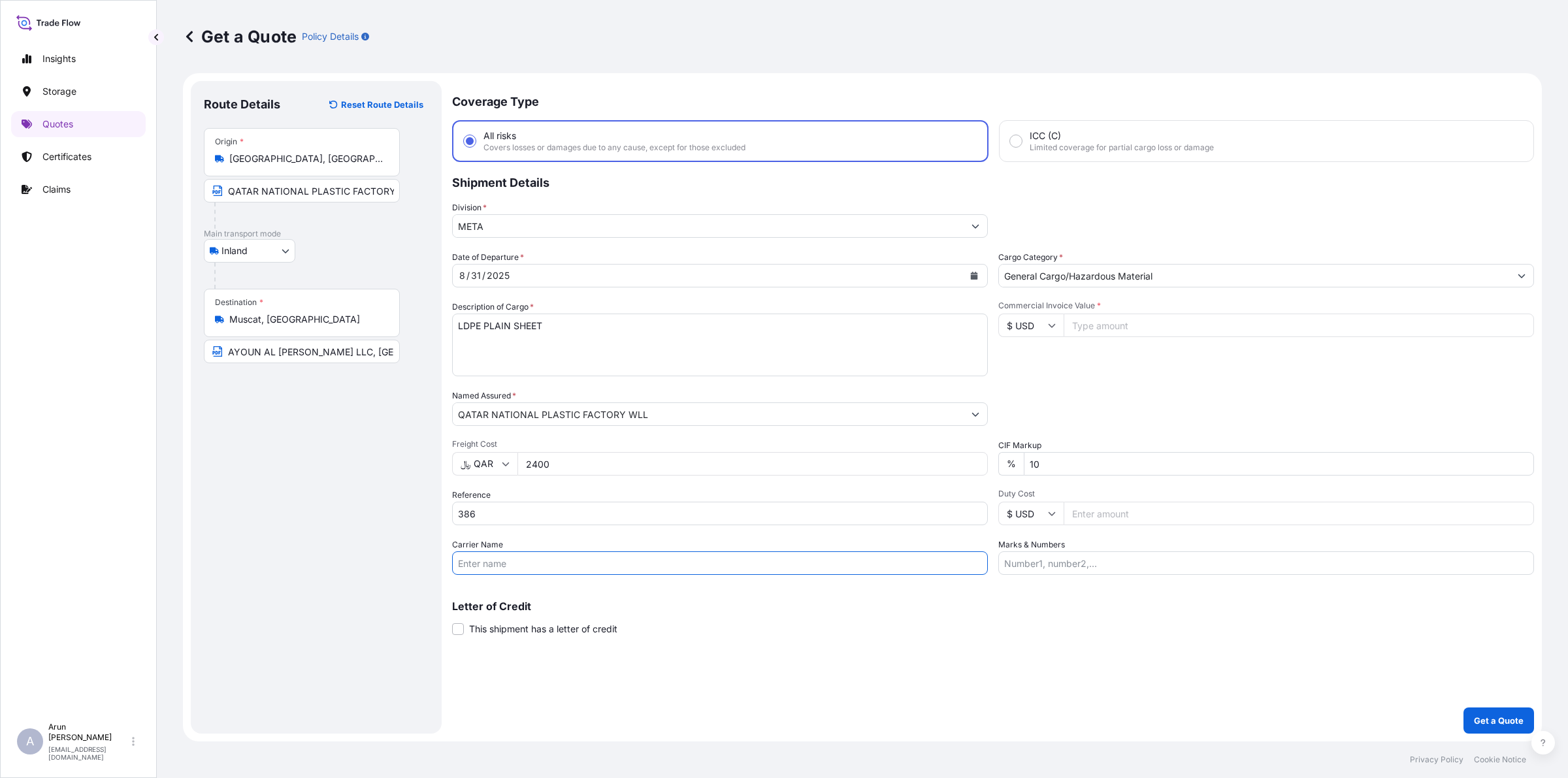
type input "BY TRUCK"
click at [1085, 328] on input "Commercial Invoice Value *" at bounding box center [1300, 326] width 471 height 23
type input "63693.75"
click at [1106, 519] on input "Duty Cost" at bounding box center [1300, 513] width 471 height 23
click at [1099, 552] on input "Marks & Numbers" at bounding box center [1266, 563] width 536 height 23
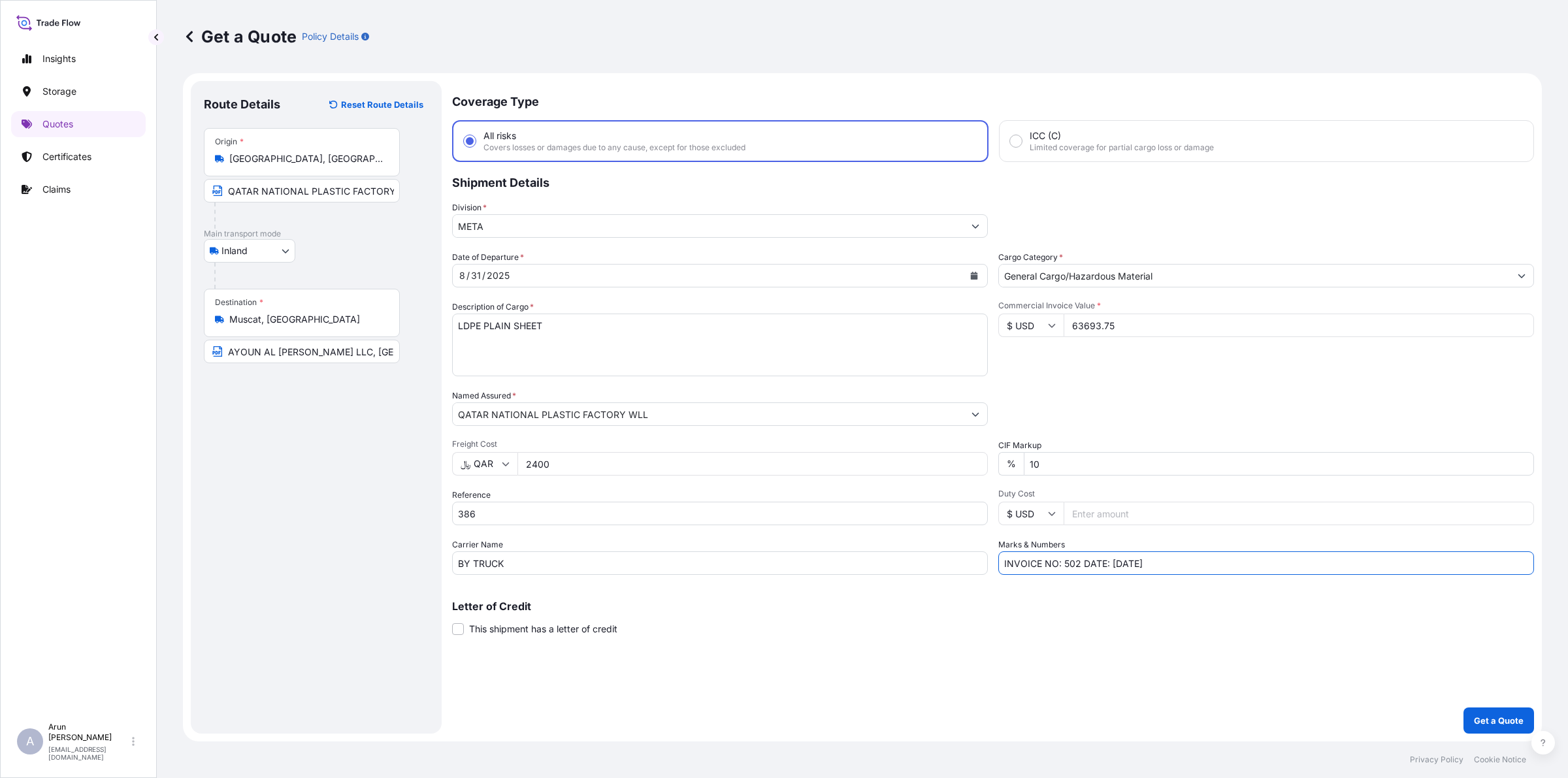
click at [1079, 560] on input "INVOICE NO: 502 DATE: [DATE]" at bounding box center [1266, 563] width 536 height 23
click at [1120, 560] on input "INVOICE NO: 386 DATE: [DATE]" at bounding box center [1266, 563] width 536 height 23
type input "INVOICE NO: 386 DATE: [DATE]"
click at [1049, 322] on icon at bounding box center [1052, 326] width 8 height 8
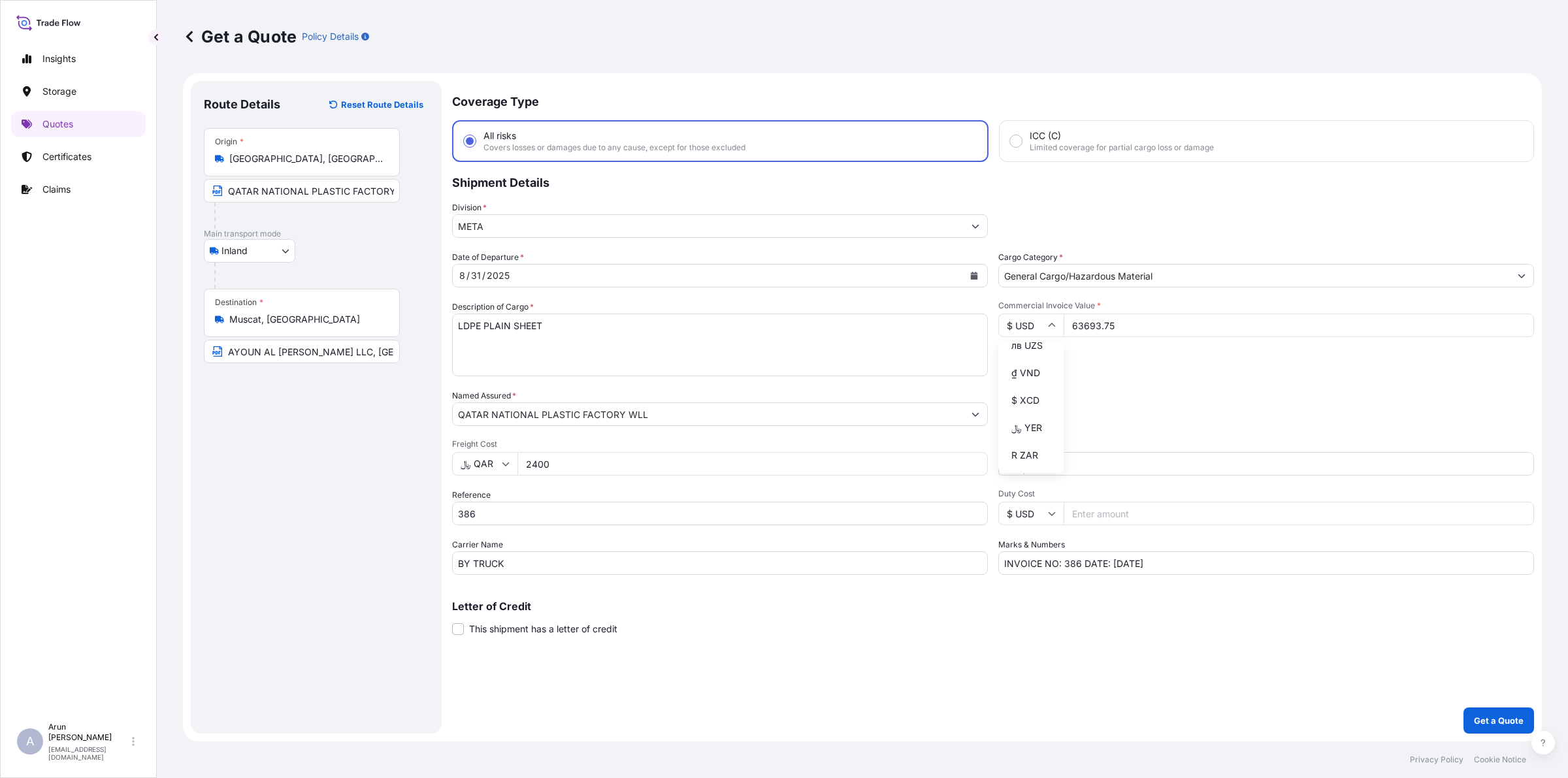
type input "﷼ QAR"
click at [1506, 723] on p "Get a Quote" at bounding box center [1498, 720] width 49 height 13
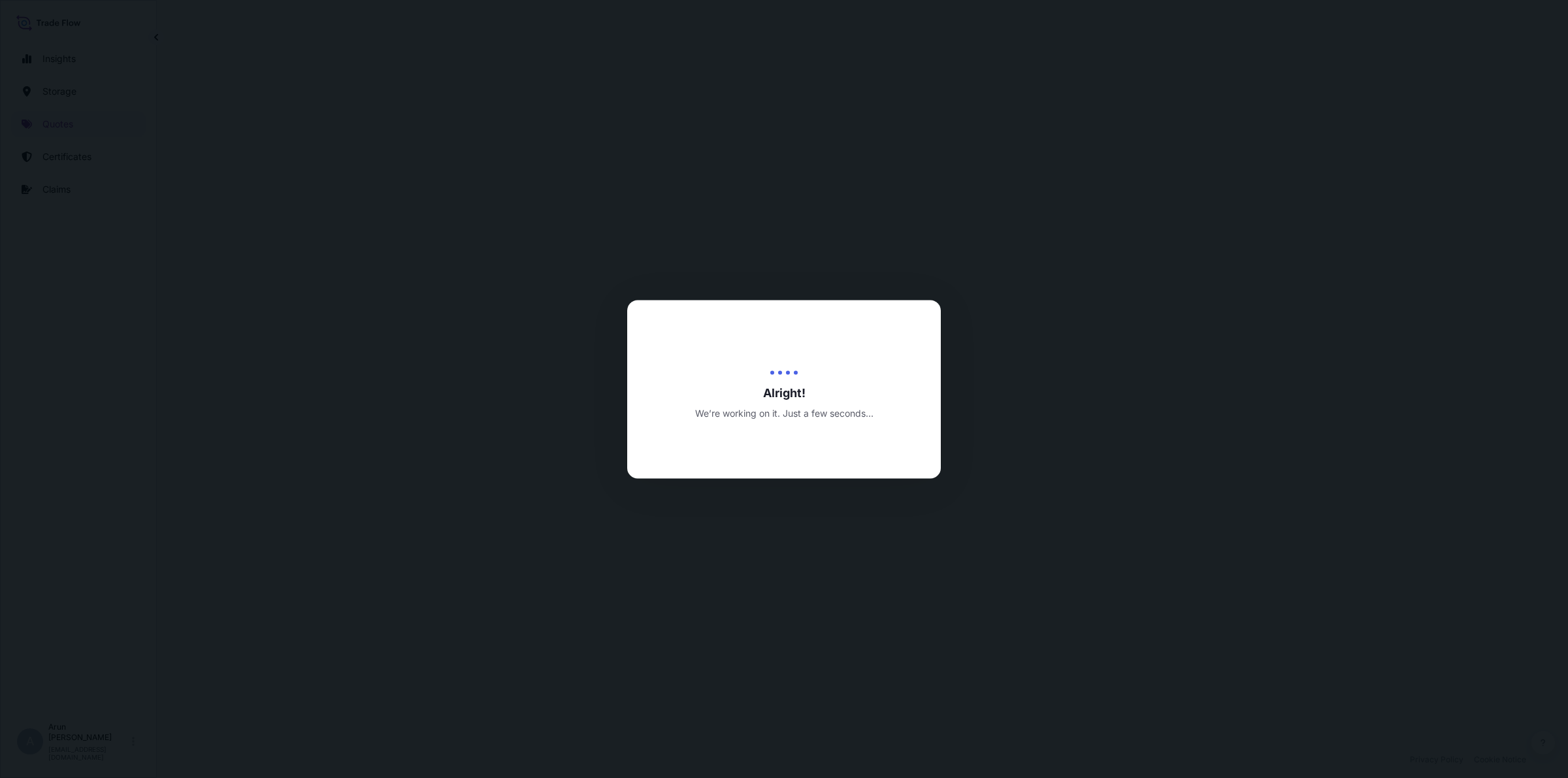
select select "Inland"
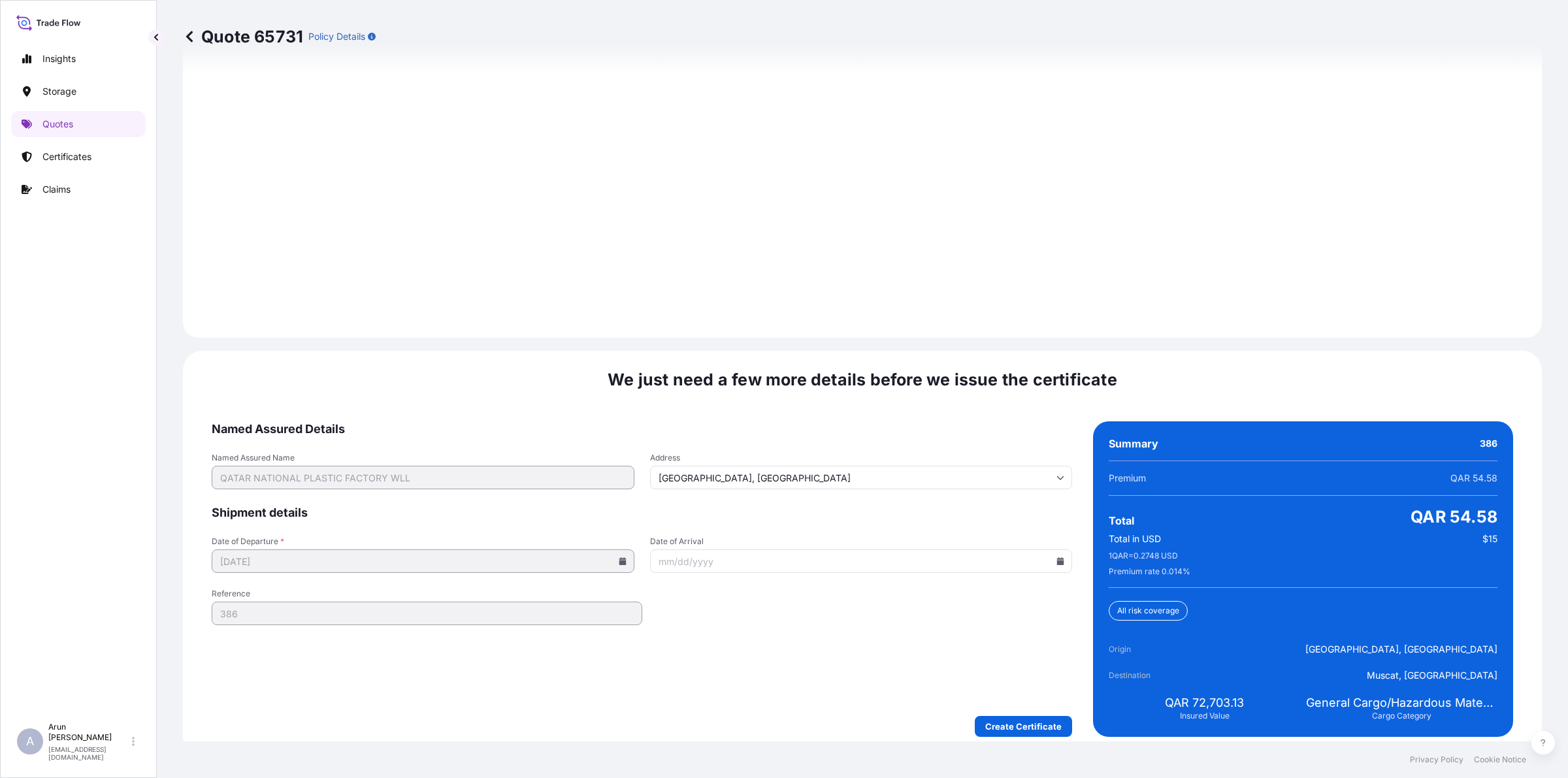
scroll to position [1764, 0]
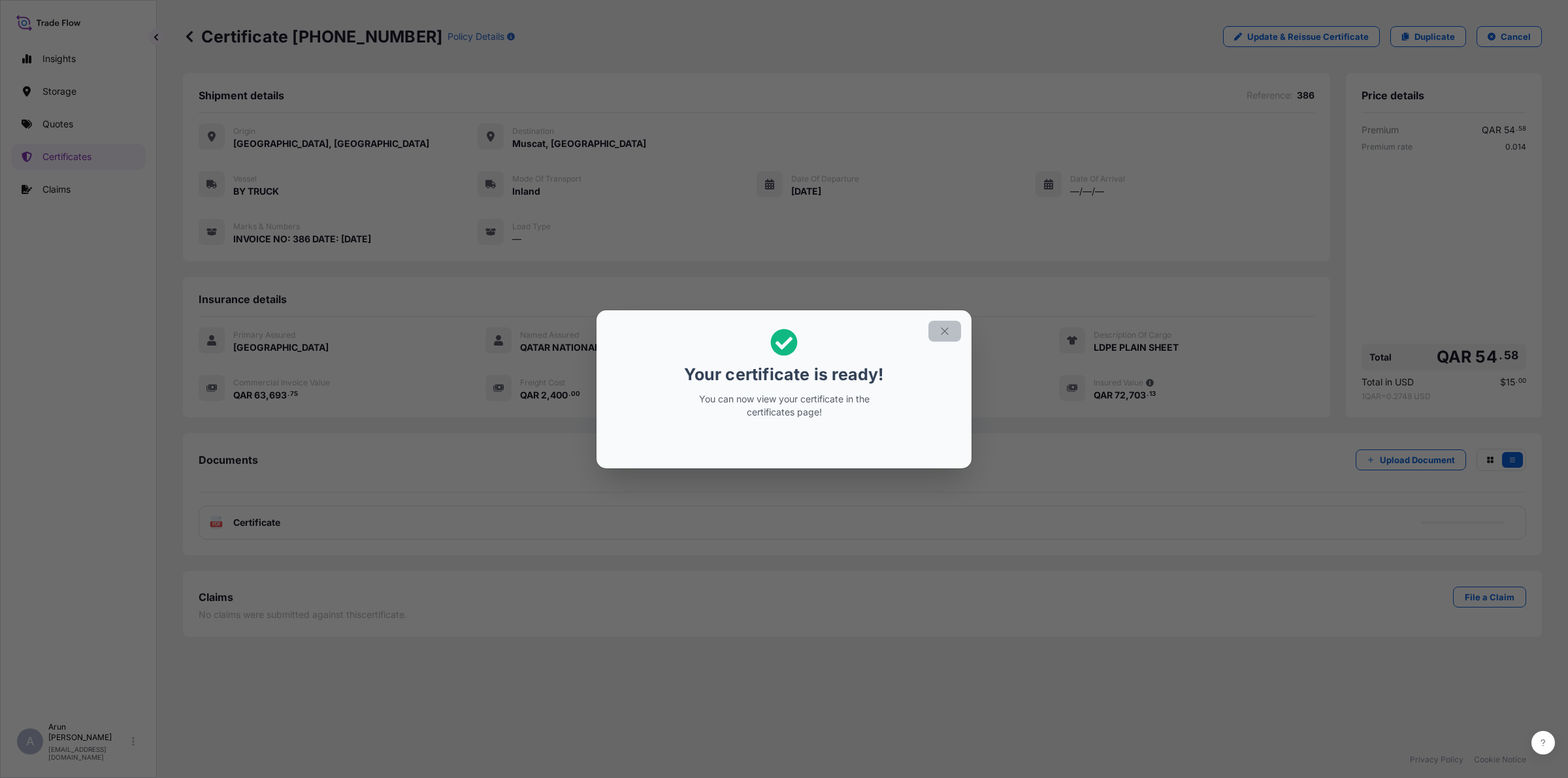
click at [942, 332] on icon "button" at bounding box center [945, 331] width 12 height 12
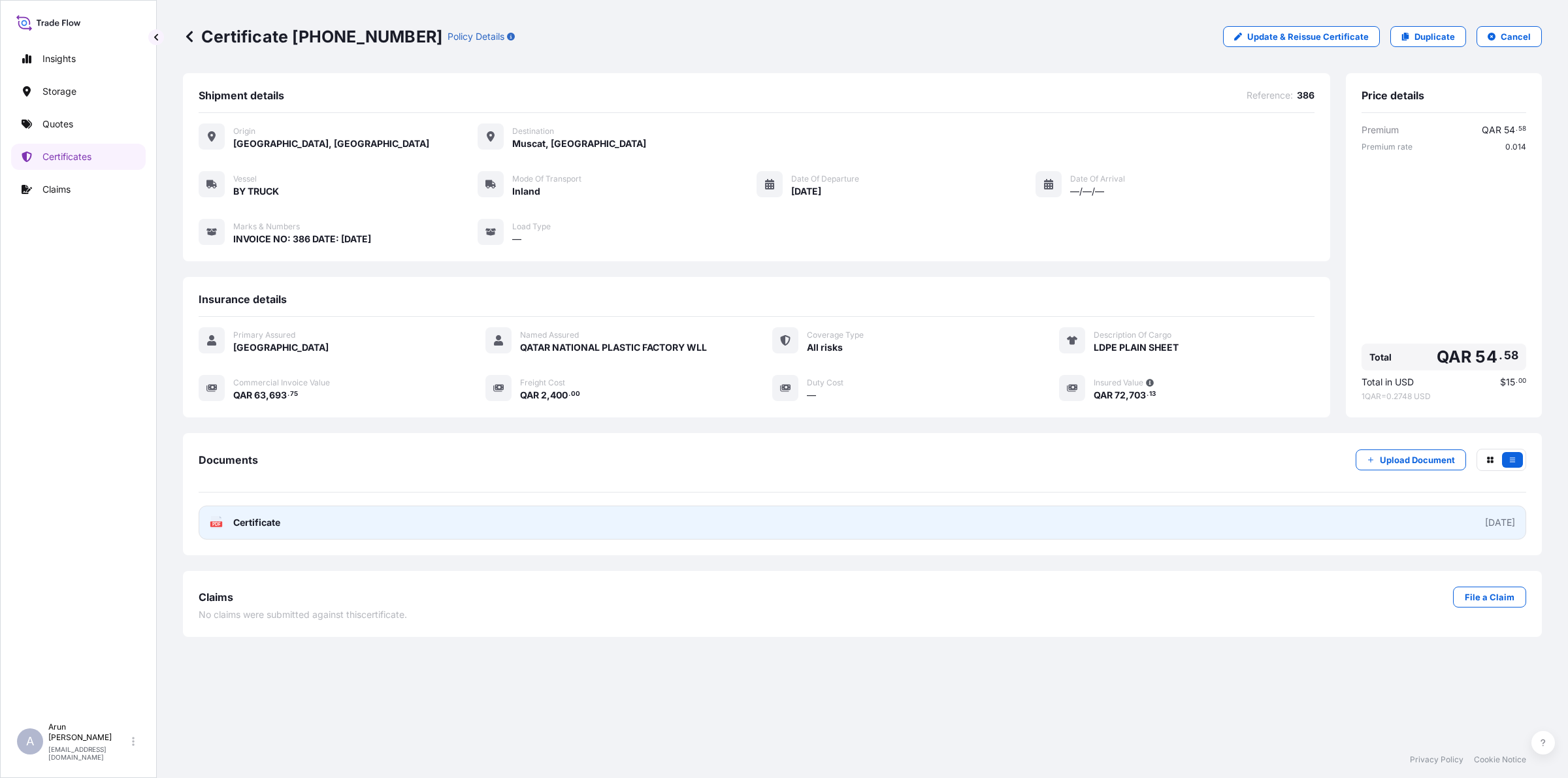
click at [268, 521] on span "Certificate" at bounding box center [257, 522] width 47 height 13
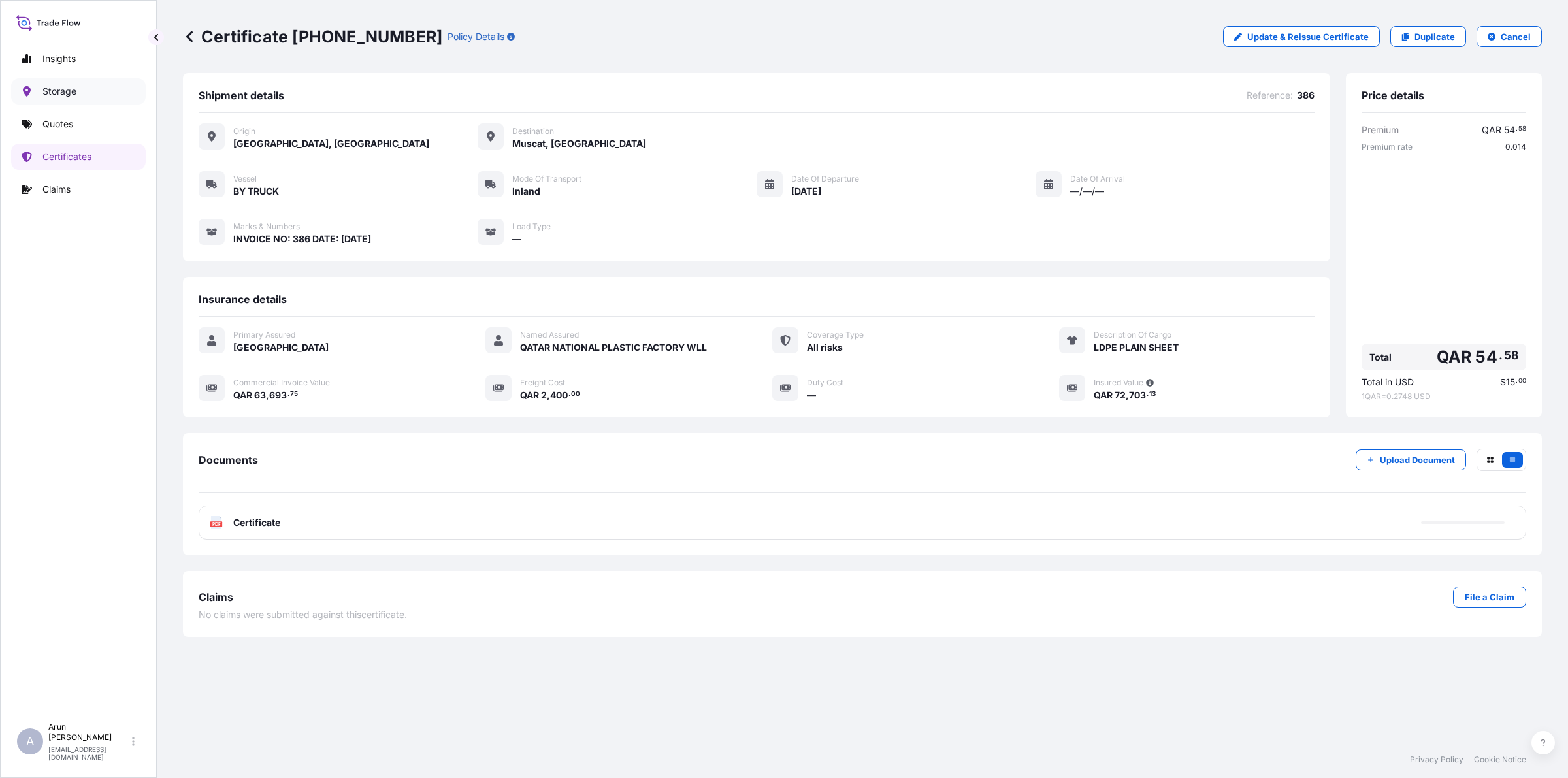
click at [49, 96] on p "Storage" at bounding box center [59, 91] width 34 height 13
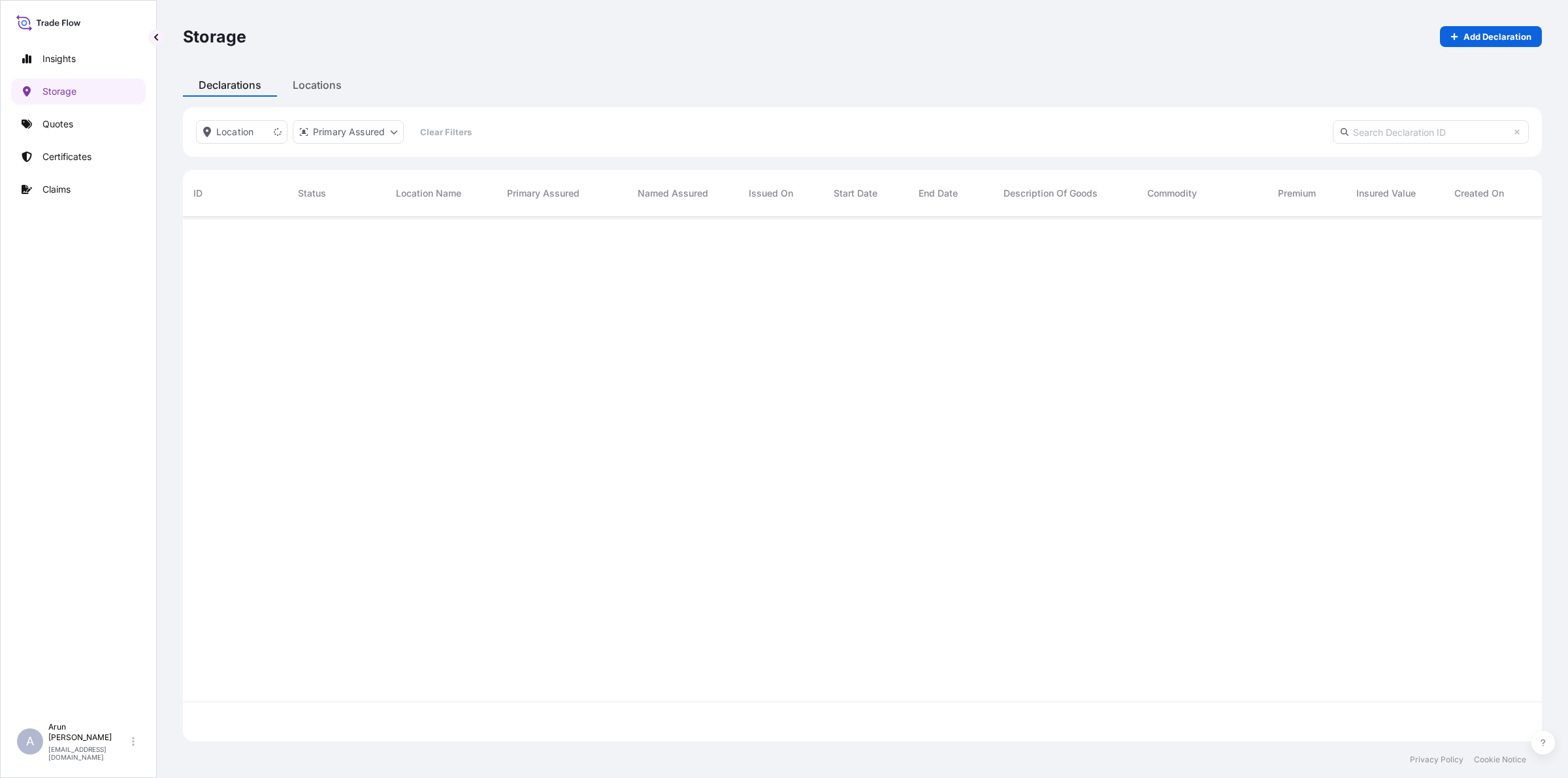
scroll to position [560, 1347]
